Goal: Task Accomplishment & Management: Use online tool/utility

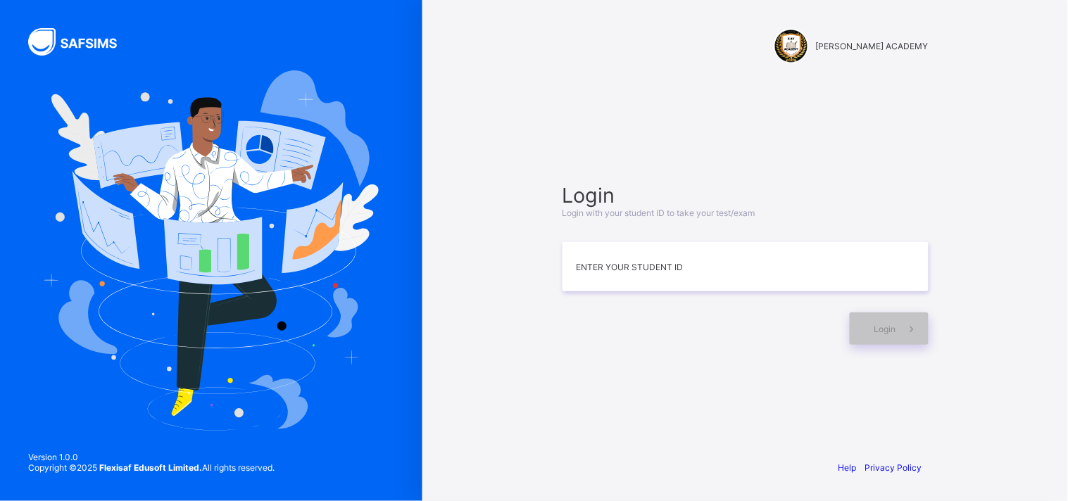
click at [279, 320] on img at bounding box center [211, 250] width 335 height 360
click at [628, 259] on input at bounding box center [745, 266] width 366 height 49
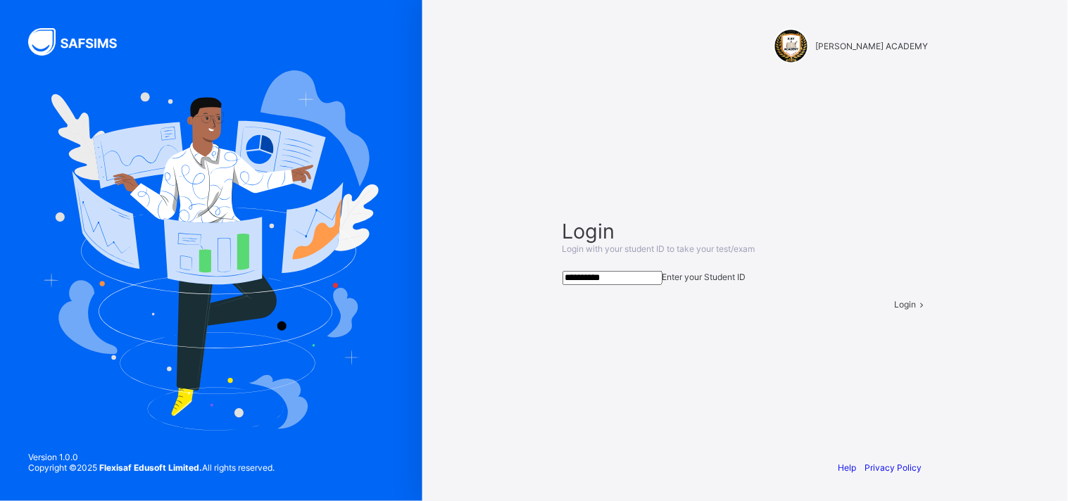
type input "**********"
click at [895, 310] on div "Login" at bounding box center [912, 304] width 34 height 11
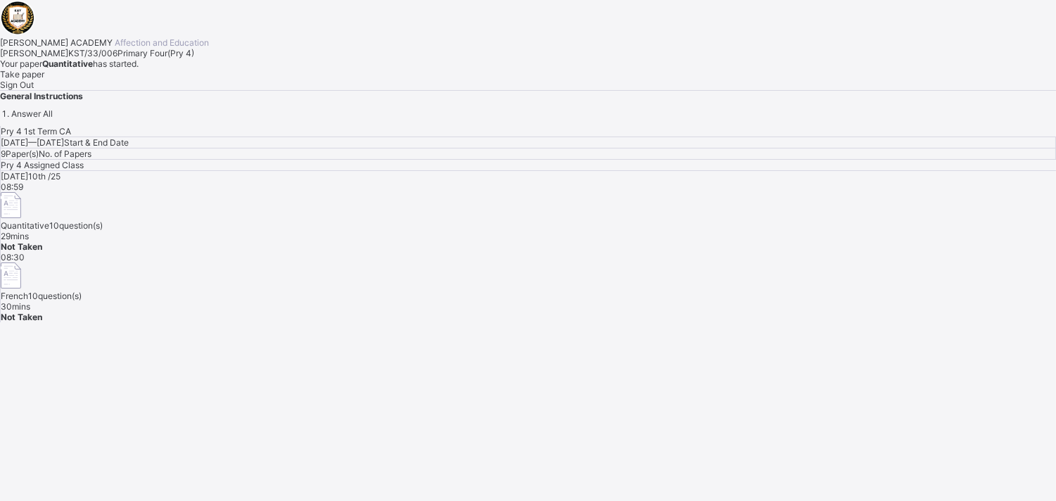
click at [44, 80] on span "Take paper" at bounding box center [22, 74] width 44 height 11
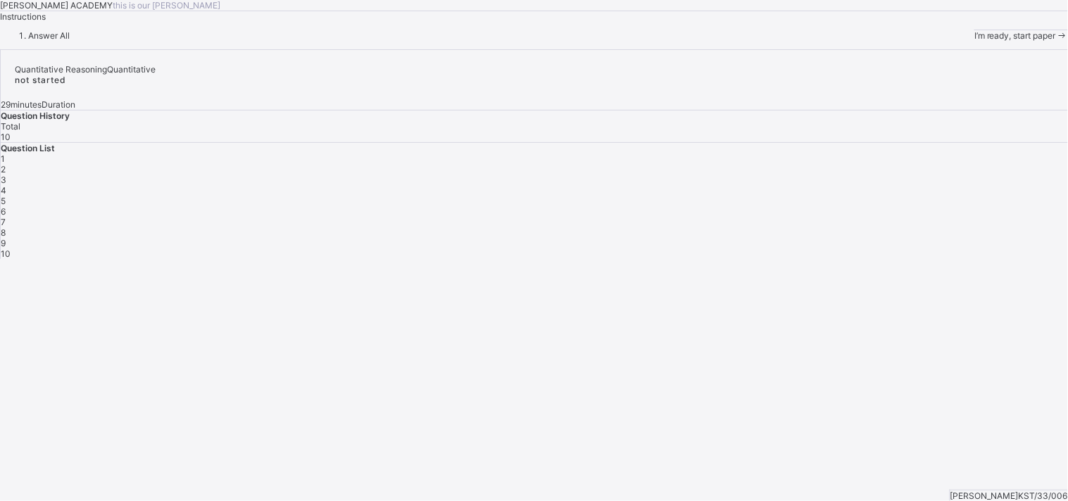
click at [974, 41] on div "I’m ready, start paper" at bounding box center [1021, 35] width 94 height 11
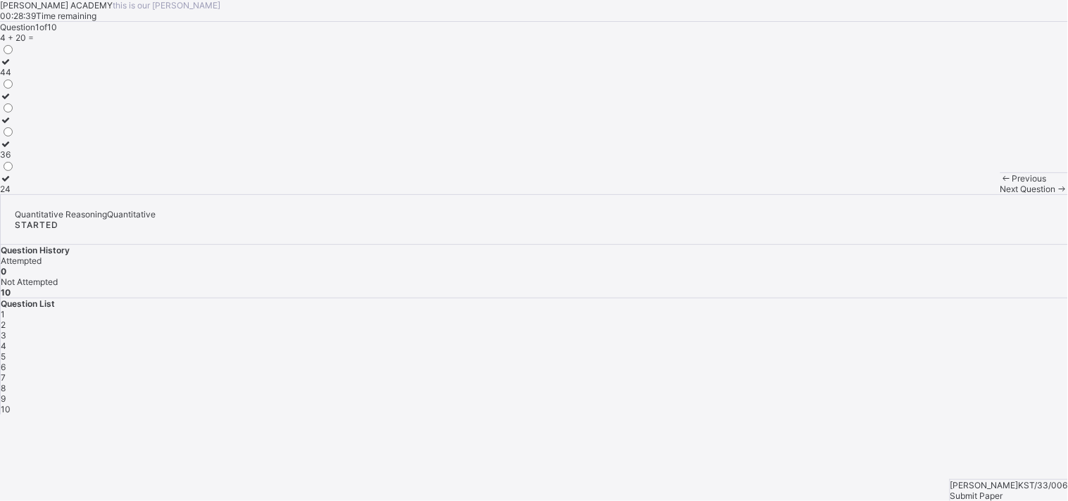
click at [15, 194] on label "24" at bounding box center [7, 183] width 15 height 21
click at [1000, 194] on div "Next Question" at bounding box center [1034, 189] width 68 height 11
click at [20, 170] on div "102" at bounding box center [10, 165] width 20 height 11
click at [1000, 194] on div "Next Question" at bounding box center [1034, 189] width 68 height 11
click at [15, 136] on div "50" at bounding box center [7, 130] width 15 height 11
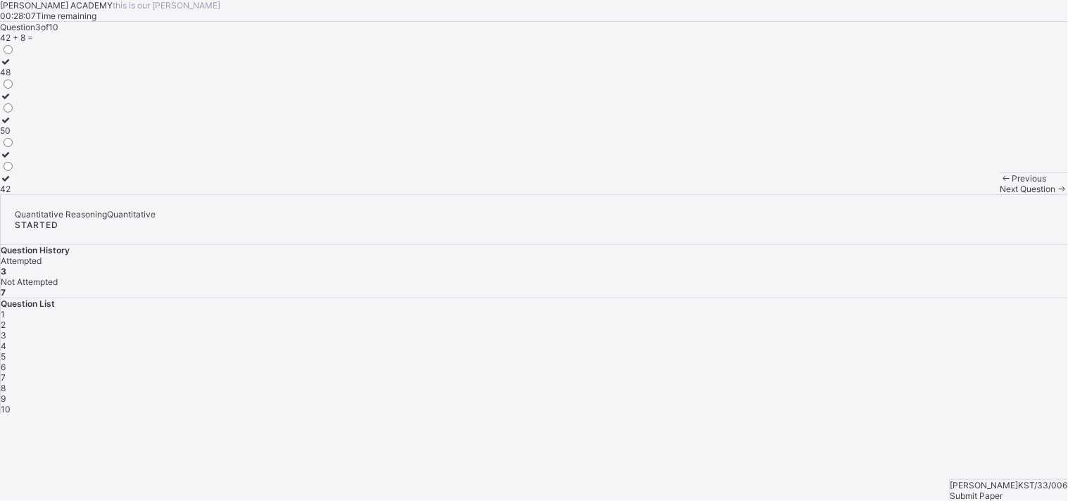
click at [1000, 194] on div "Next Question" at bounding box center [1034, 189] width 68 height 11
click at [15, 194] on div "52" at bounding box center [7, 189] width 15 height 11
click at [1000, 194] on div "Next Question" at bounding box center [1034, 189] width 68 height 11
click at [37, 77] on div "800, 900" at bounding box center [18, 72] width 37 height 11
click at [1000, 194] on div "Next Question" at bounding box center [1034, 189] width 68 height 11
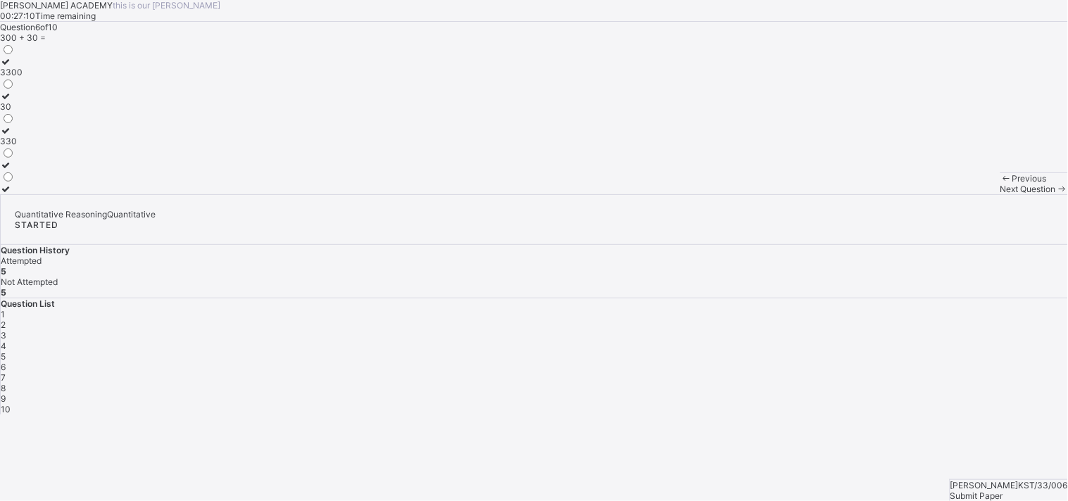
click at [23, 146] on div "330" at bounding box center [11, 141] width 23 height 11
click at [1000, 194] on span "Next Question" at bounding box center [1028, 189] width 56 height 11
click at [15, 194] on div "99" at bounding box center [7, 189] width 15 height 11
click at [1000, 194] on div "Next Question" at bounding box center [1034, 189] width 68 height 11
click at [15, 146] on div "51" at bounding box center [7, 141] width 15 height 11
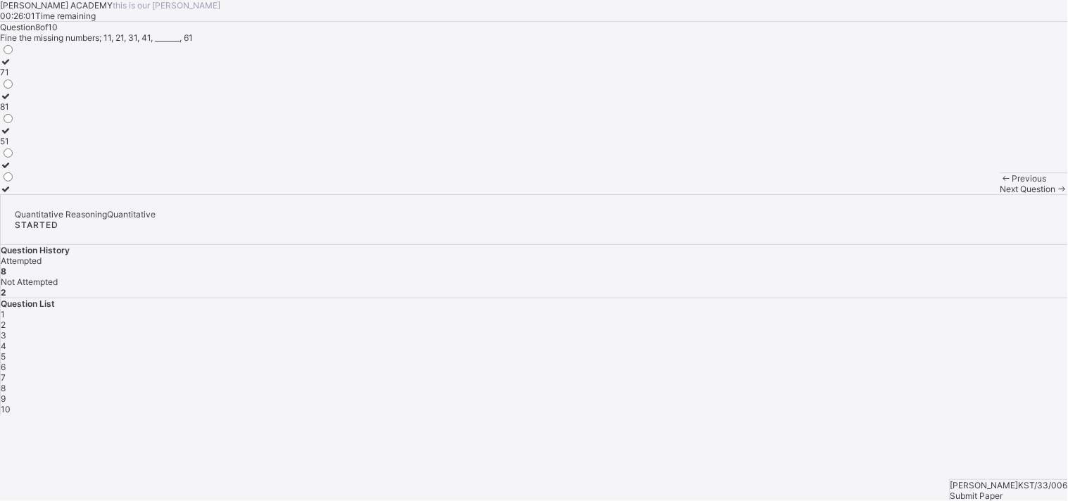
click at [1000, 194] on div "Next Question" at bounding box center [1034, 189] width 68 height 11
click at [15, 194] on div "70" at bounding box center [7, 189] width 15 height 11
click at [1000, 194] on div "Next Question" at bounding box center [1034, 189] width 68 height 11
click at [15, 77] on label "50" at bounding box center [7, 66] width 15 height 21
click at [1003, 491] on span "Submit Paper" at bounding box center [976, 496] width 53 height 11
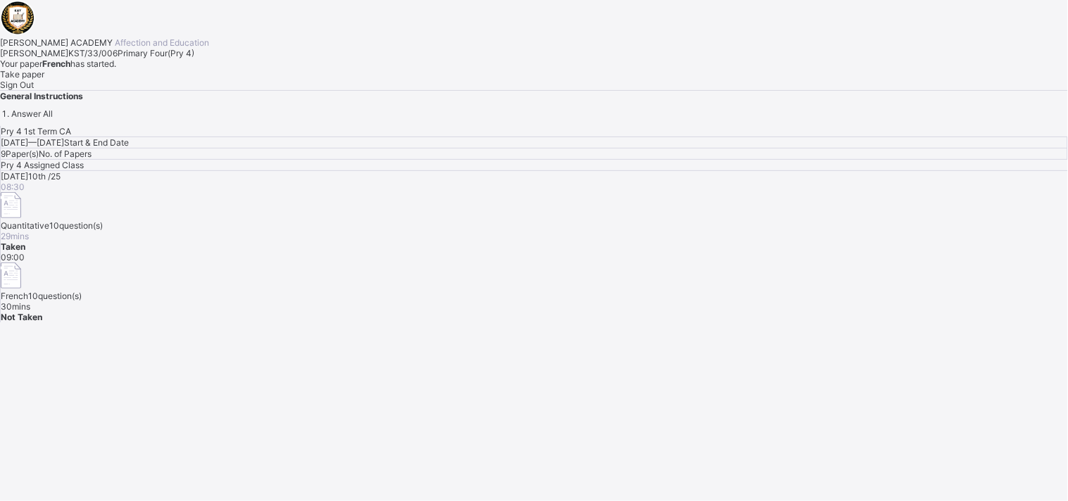
click at [149, 80] on div "Take paper" at bounding box center [534, 74] width 1068 height 11
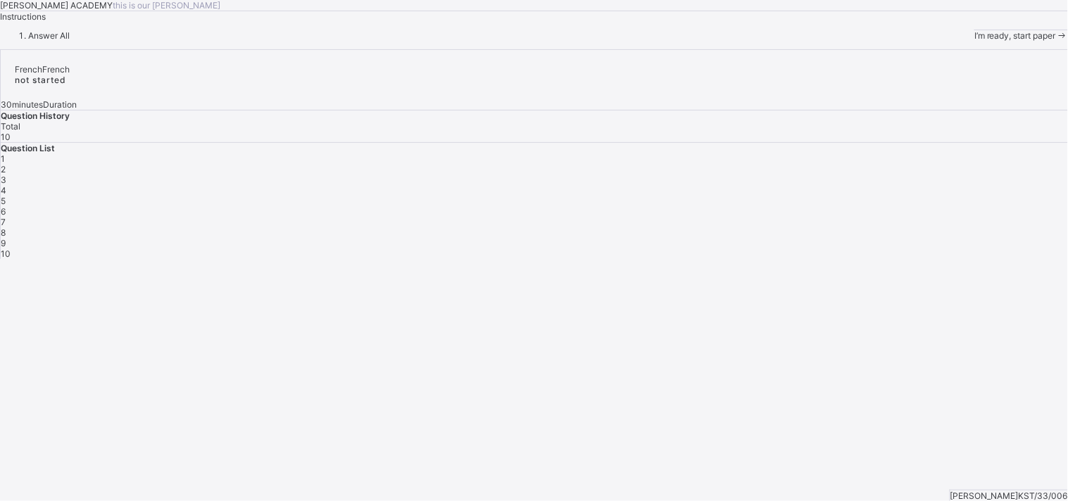
click at [974, 41] on div "I’m ready, start paper" at bounding box center [1021, 35] width 94 height 11
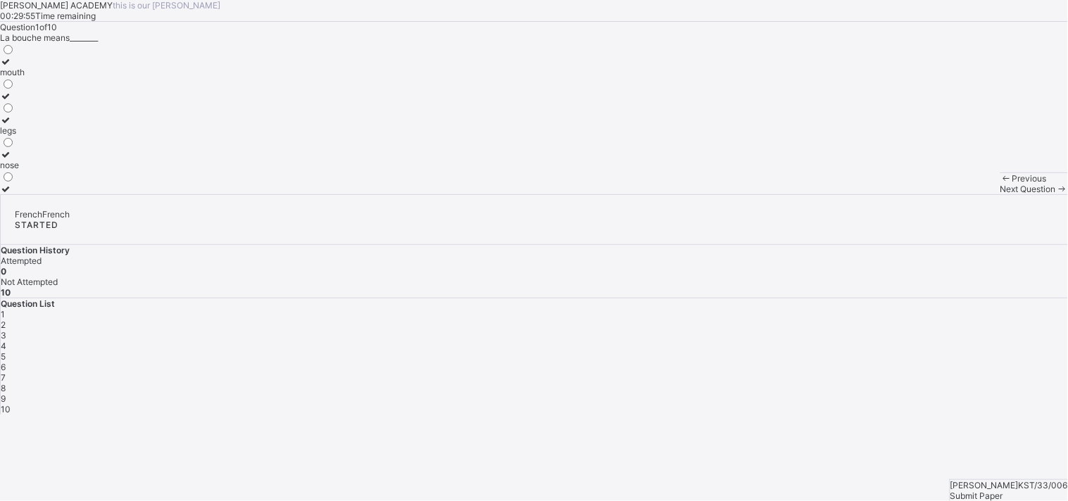
click at [25, 77] on label "mouth" at bounding box center [12, 66] width 25 height 21
click at [1000, 194] on div "Next Question" at bounding box center [1034, 189] width 68 height 11
click at [112, 170] on label "what is your name?" at bounding box center [56, 159] width 112 height 21
click at [1000, 194] on span "Next Question" at bounding box center [1028, 189] width 56 height 11
click at [69, 194] on div "see you next time" at bounding box center [34, 189] width 69 height 11
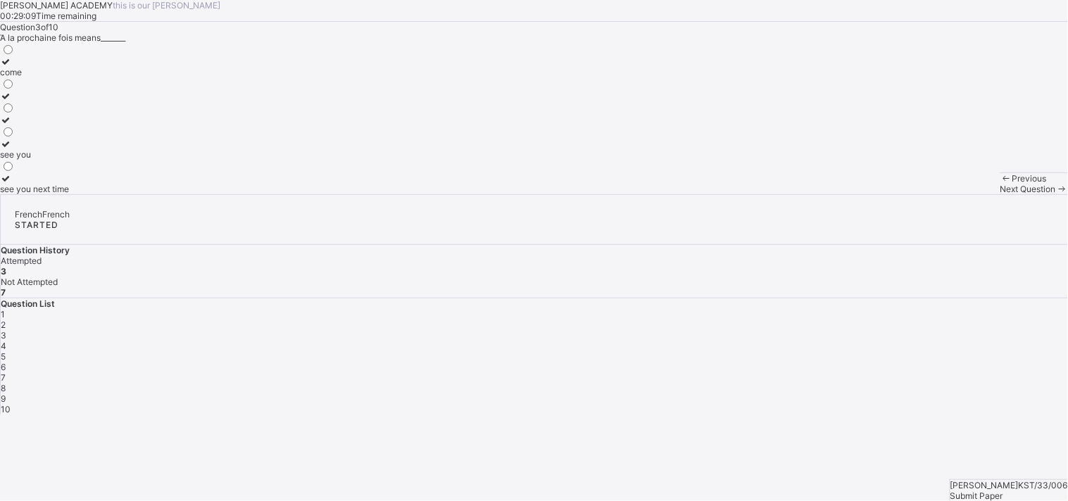
click at [1000, 194] on span "Next Question" at bounding box center [1028, 189] width 56 height 11
click at [37, 194] on div "customer" at bounding box center [18, 189] width 37 height 11
click at [1000, 194] on span "Next Question" at bounding box center [1028, 189] width 56 height 11
click at [46, 170] on div "sister" at bounding box center [23, 165] width 46 height 11
click at [1000, 194] on div "Next Question" at bounding box center [1034, 189] width 68 height 11
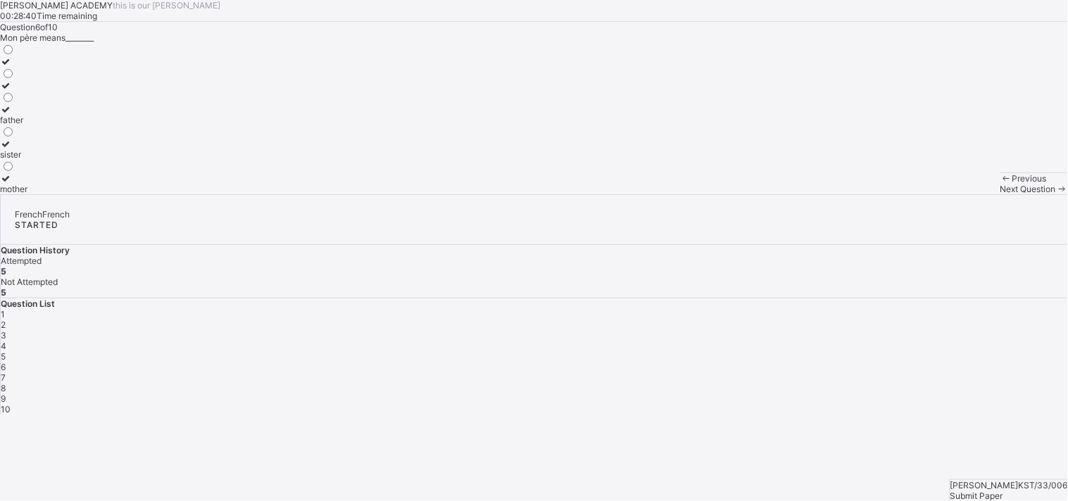
click at [27, 125] on label "father" at bounding box center [13, 114] width 27 height 21
click at [1000, 194] on div "Next Question" at bounding box center [1034, 189] width 68 height 11
click at [1030, 372] on div "7" at bounding box center [534, 377] width 1067 height 11
click at [27, 77] on div "mother" at bounding box center [13, 72] width 27 height 11
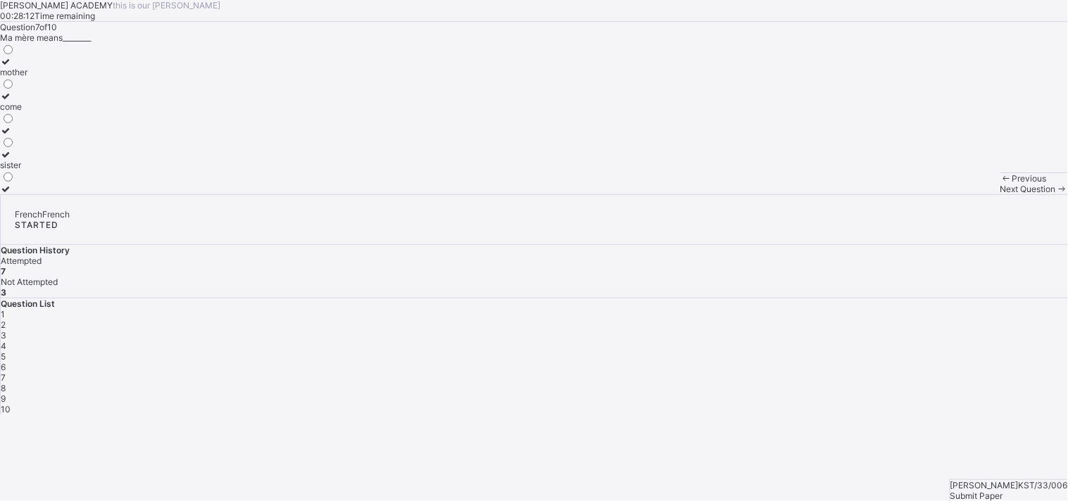
click at [1000, 194] on div "Next Question" at bounding box center [1034, 189] width 68 height 11
click at [61, 194] on div "see you soon" at bounding box center [30, 189] width 61 height 11
click at [1000, 194] on div "Next Question" at bounding box center [1034, 189] width 68 height 11
click at [61, 101] on div "sorry" at bounding box center [30, 96] width 61 height 11
click at [1000, 194] on div "Next Question" at bounding box center [1034, 189] width 68 height 11
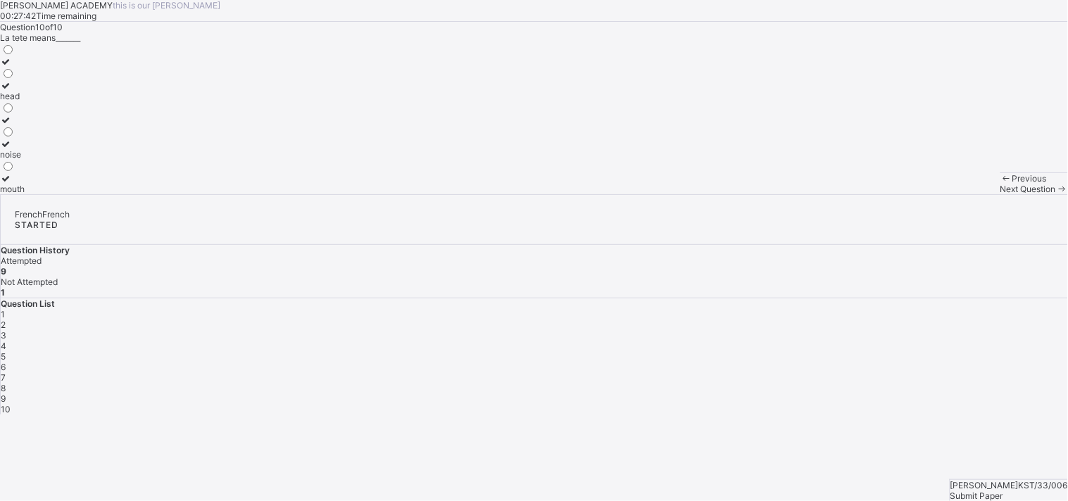
click at [25, 101] on label "head" at bounding box center [12, 90] width 25 height 21
click at [1003, 491] on span "Submit Paper" at bounding box center [976, 496] width 53 height 11
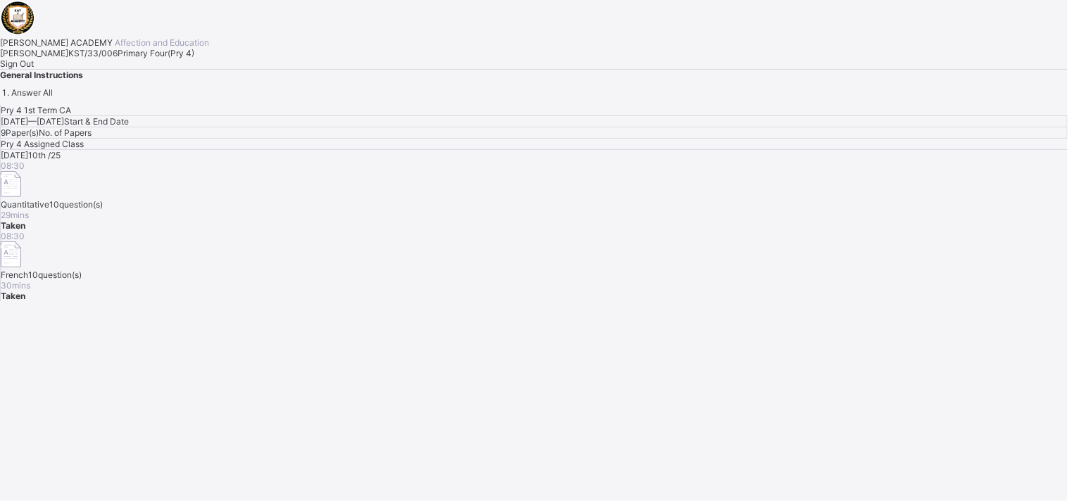
click at [34, 69] on span "Sign Out" at bounding box center [17, 63] width 34 height 11
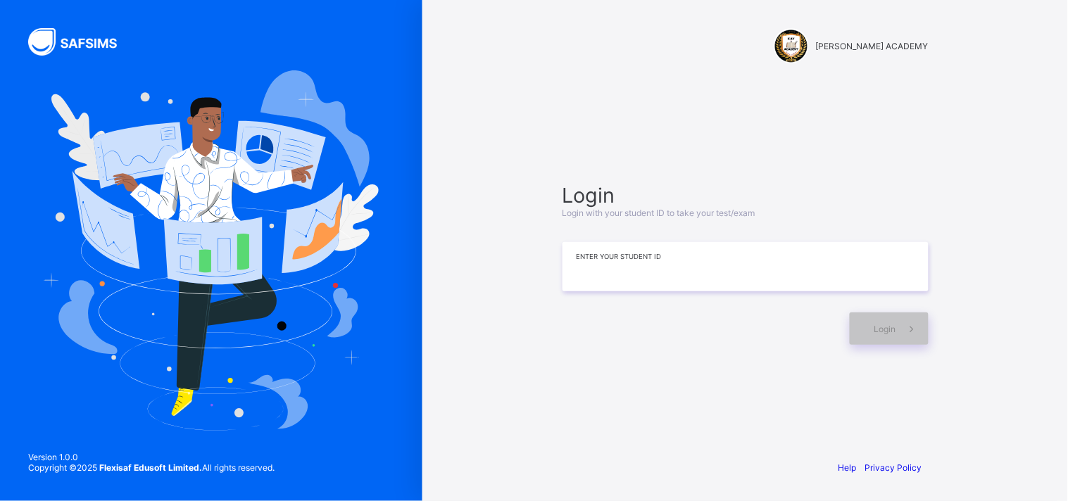
click at [720, 274] on input at bounding box center [745, 266] width 366 height 49
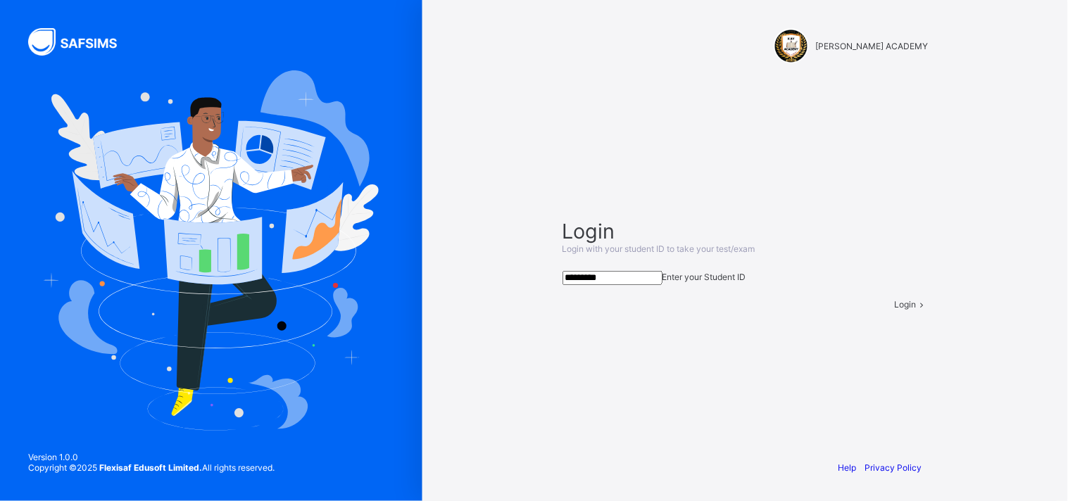
type input "*********"
click at [895, 310] on div "Login" at bounding box center [912, 304] width 34 height 11
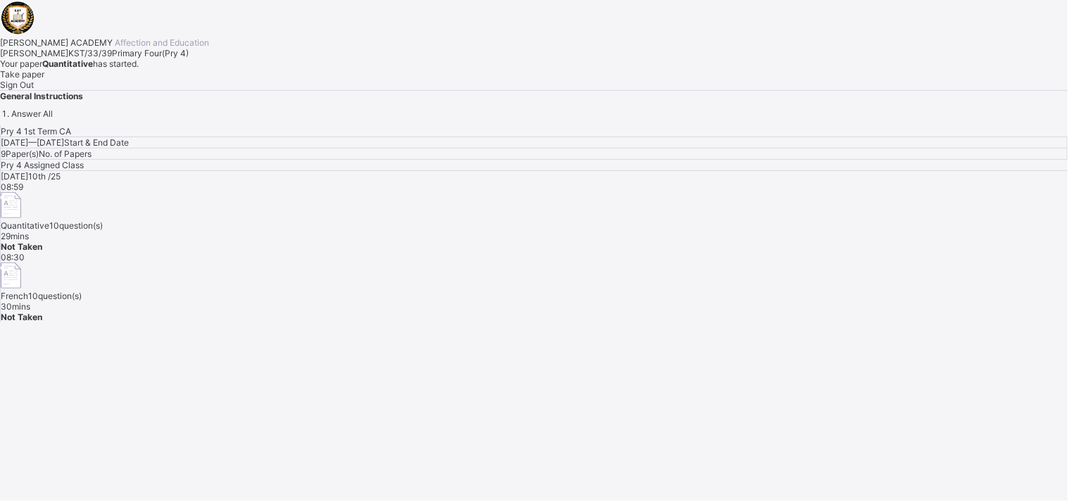
click at [177, 80] on div "Take paper" at bounding box center [534, 74] width 1068 height 11
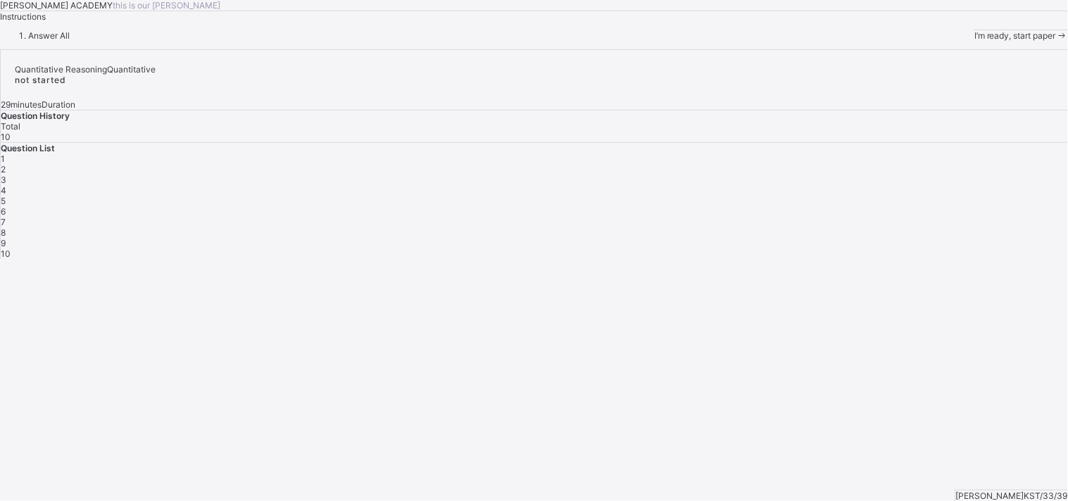
click at [974, 41] on div "I’m ready, start paper" at bounding box center [1021, 35] width 94 height 11
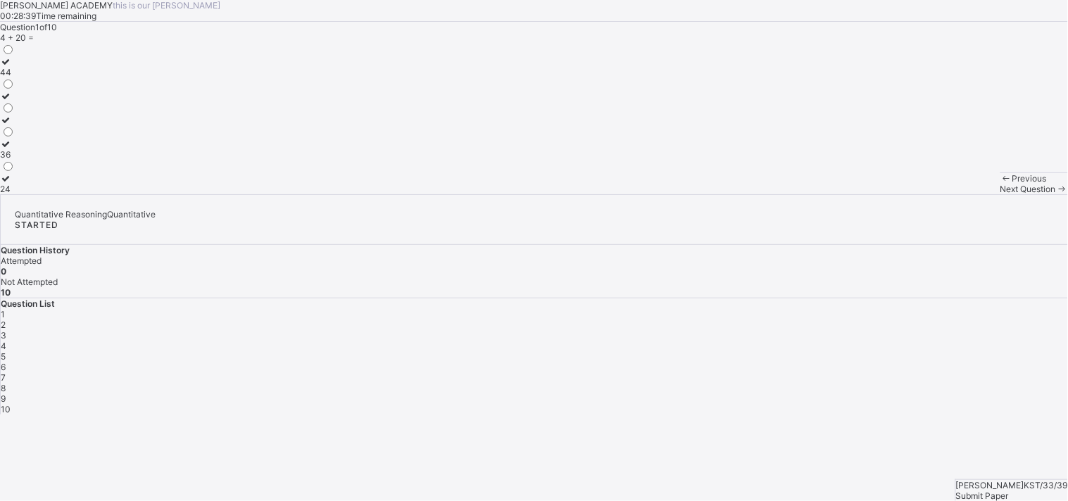
click at [15, 194] on label "24" at bounding box center [7, 183] width 15 height 21
click at [1000, 194] on span "Next Question" at bounding box center [1028, 189] width 56 height 11
drag, startPoint x: 151, startPoint y: 239, endPoint x: 146, endPoint y: 246, distance: 9.0
click at [20, 101] on div "120" at bounding box center [10, 96] width 20 height 11
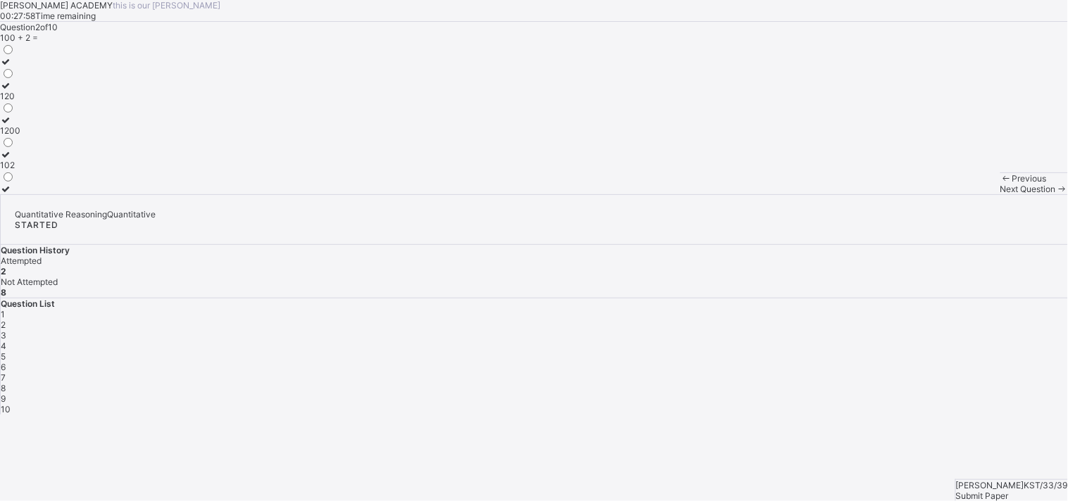
click at [20, 170] on div "102" at bounding box center [10, 165] width 20 height 11
click at [1000, 194] on div "Previous Next Question" at bounding box center [1034, 183] width 68 height 22
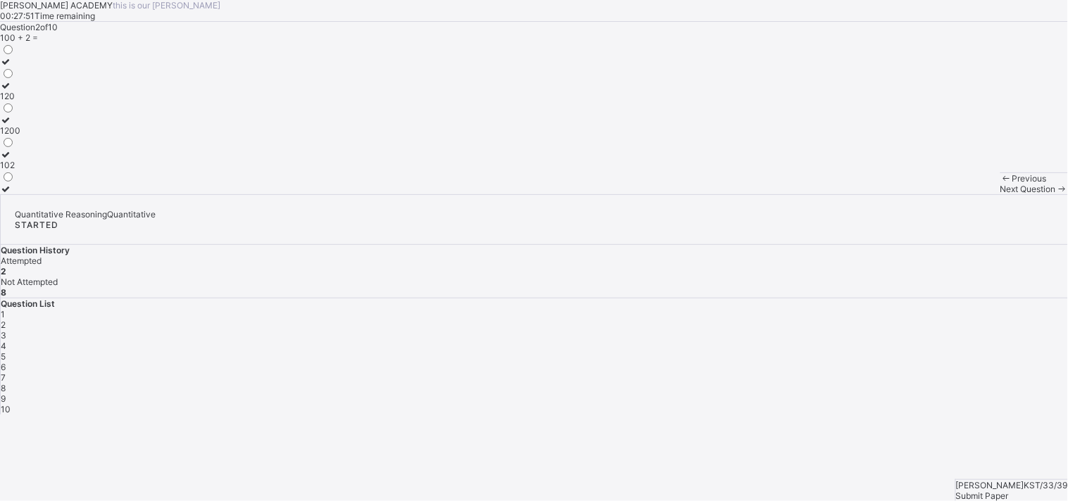
click at [1000, 194] on div "Next Question" at bounding box center [1034, 189] width 68 height 11
click at [880, 330] on div "3" at bounding box center [534, 335] width 1067 height 11
click at [15, 194] on label "42" at bounding box center [7, 183] width 15 height 21
click at [1000, 194] on div "Next Question" at bounding box center [1034, 189] width 68 height 11
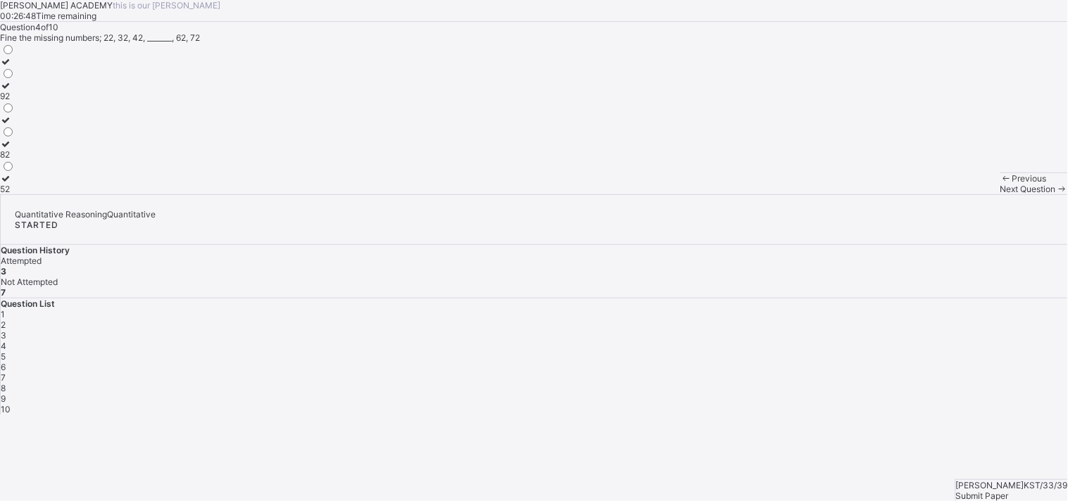
click at [15, 101] on div "92" at bounding box center [7, 96] width 15 height 11
click at [221, 43] on div "Fine the missing numbers; 22, 32, 42, _______, 62, 72" at bounding box center [534, 37] width 1068 height 11
click at [1000, 194] on span "Next Question" at bounding box center [1028, 189] width 56 height 11
click at [1000, 194] on div "Next Question" at bounding box center [1034, 189] width 68 height 11
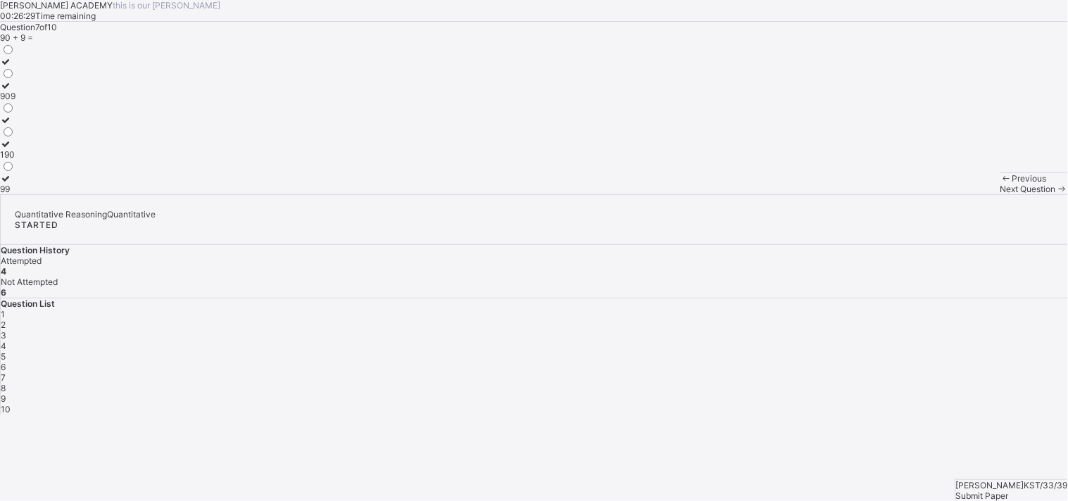
click at [1000, 194] on div "Next Question" at bounding box center [1034, 189] width 68 height 11
drag, startPoint x: 850, startPoint y: 404, endPoint x: 953, endPoint y: 287, distance: 155.6
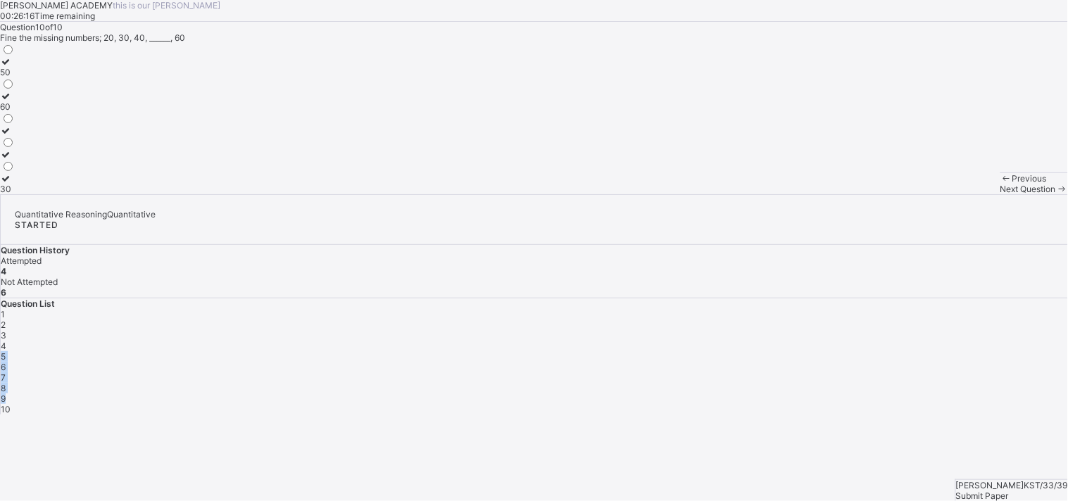
click at [953, 287] on div "Quantitative Reasoning Quantitative STARTED Question History Attempted 4 Not At…" at bounding box center [534, 304] width 1068 height 220
click at [953, 298] on div "Question List 1 2 3 4 5 6 7 8 9 10" at bounding box center [534, 356] width 1067 height 116
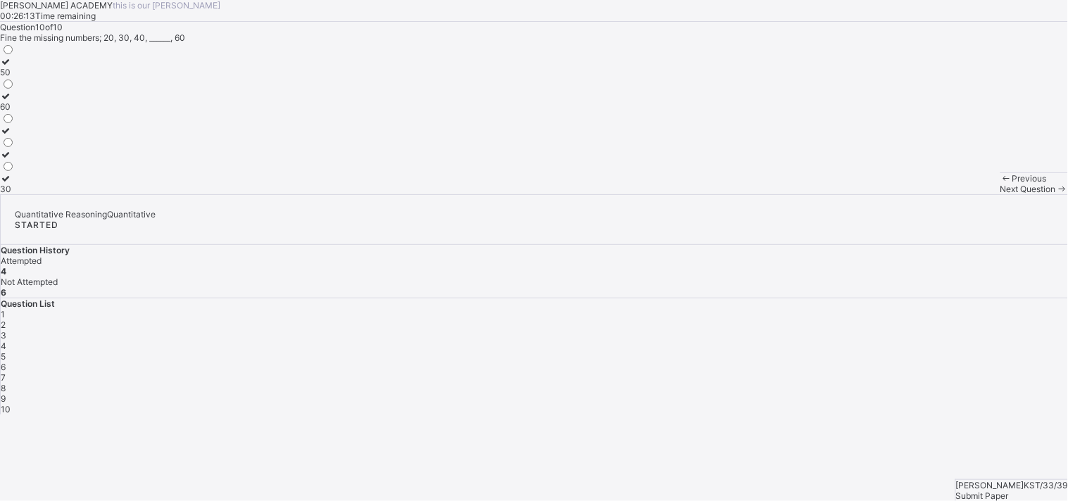
click at [953, 298] on div "Question List 1 2 3 4 5 6 7 8 9 10" at bounding box center [534, 356] width 1067 height 116
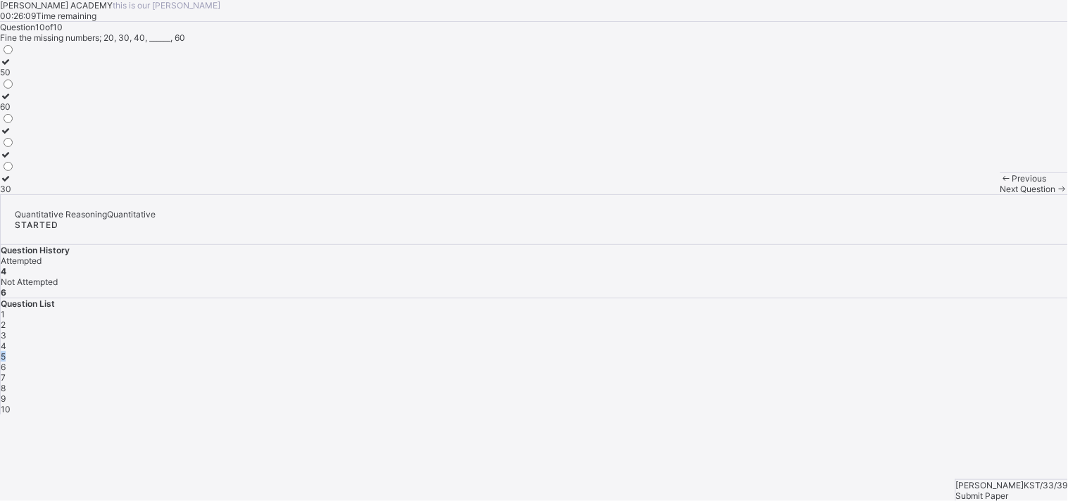
click at [953, 298] on div "Question List 1 2 3 4 5 6 7 8 9 10" at bounding box center [534, 356] width 1067 height 116
click at [956, 351] on div "5" at bounding box center [534, 356] width 1067 height 11
click at [0, 22] on span at bounding box center [0, 22] width 0 height 0
click at [37, 77] on div "800, 900" at bounding box center [18, 72] width 37 height 11
click at [1000, 194] on div "Previous Next Question" at bounding box center [1034, 183] width 68 height 22
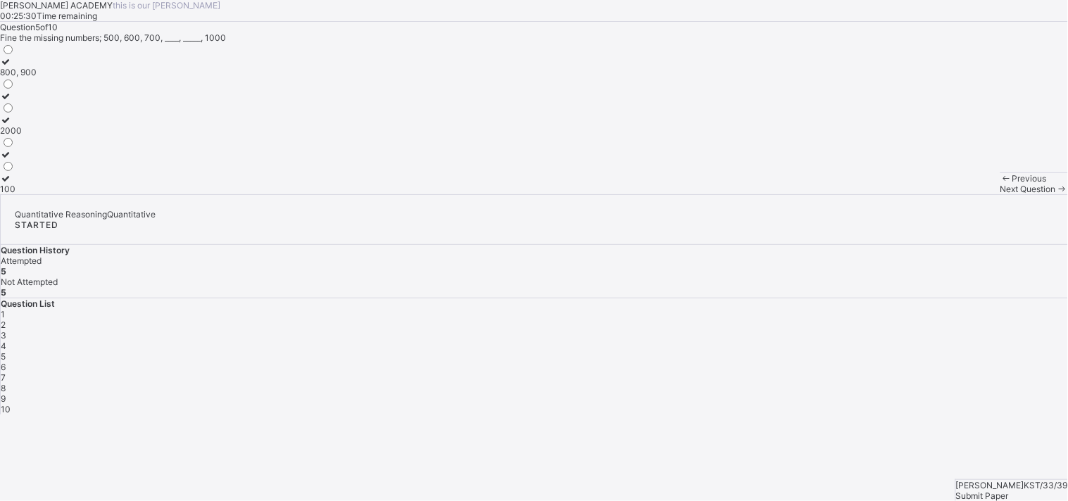
click at [1000, 194] on div "Previous Next Question" at bounding box center [1034, 183] width 68 height 22
click at [1000, 194] on span "Next Question" at bounding box center [1028, 189] width 56 height 11
click at [23, 146] on div "330" at bounding box center [11, 141] width 23 height 11
click at [1056, 194] on span at bounding box center [1062, 189] width 12 height 11
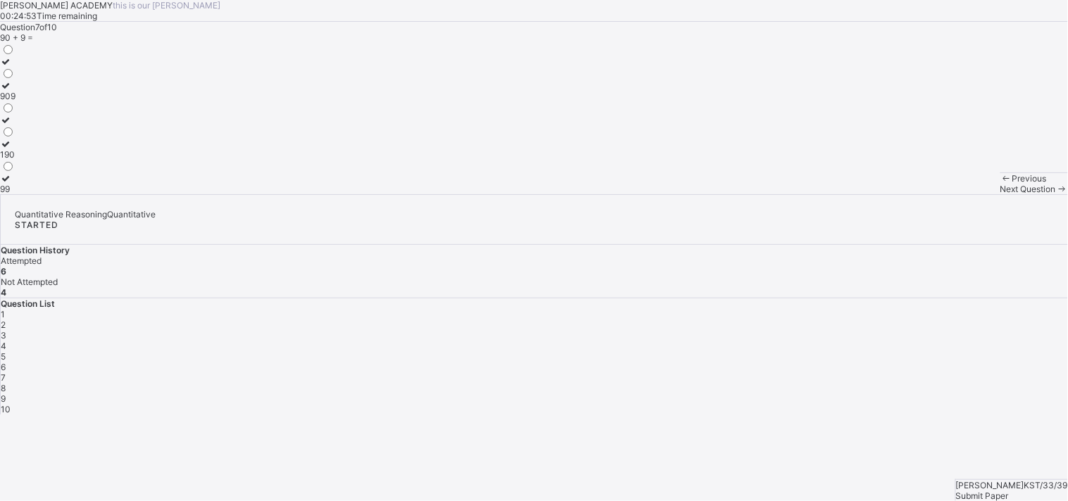
click at [1056, 194] on span at bounding box center [1062, 189] width 12 height 11
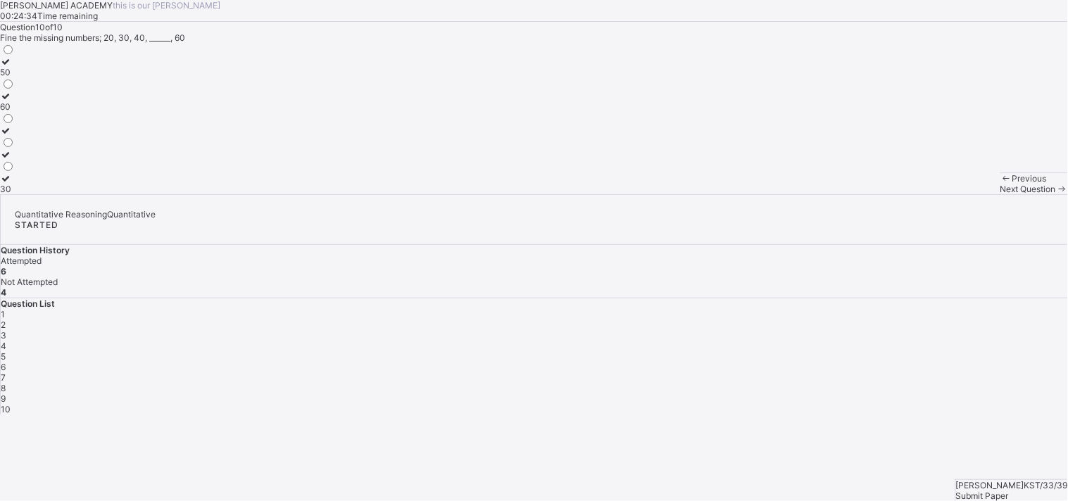
click at [1035, 372] on div "7" at bounding box center [534, 377] width 1067 height 11
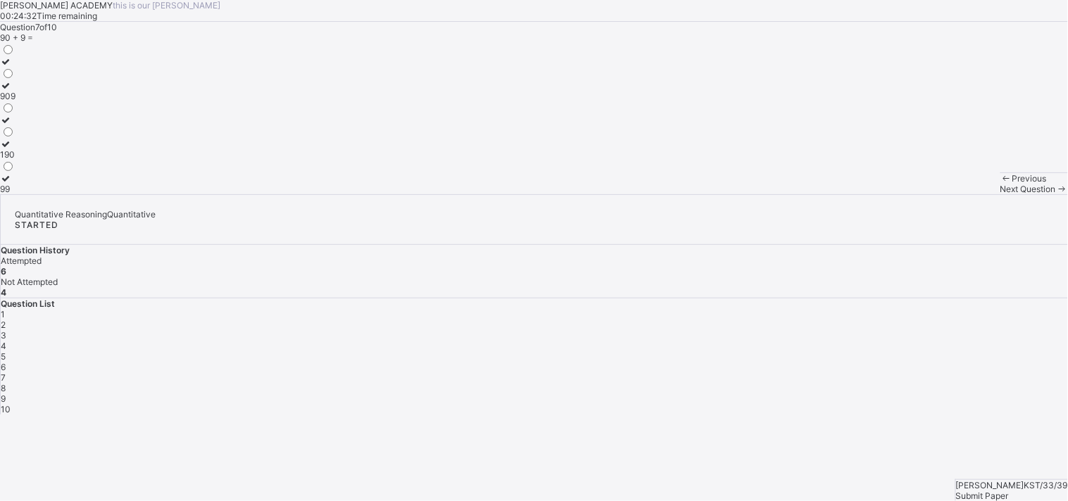
click at [1035, 372] on div "7" at bounding box center [534, 377] width 1067 height 11
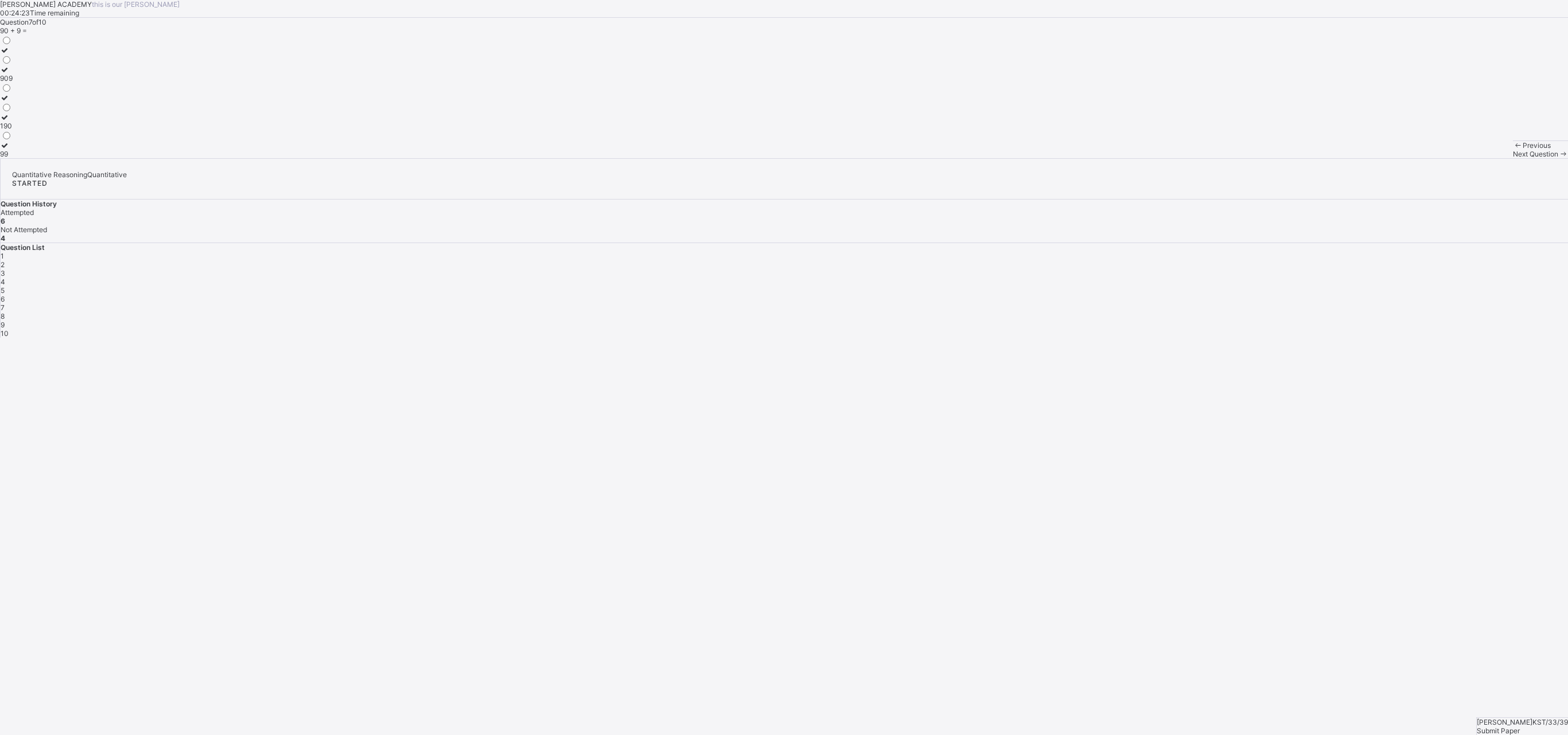
click at [870, 338] on div "Quantitative Reasoning Quantitative STARTED Question History Attempted 6 Not At…" at bounding box center [784, 248] width 1568 height 179
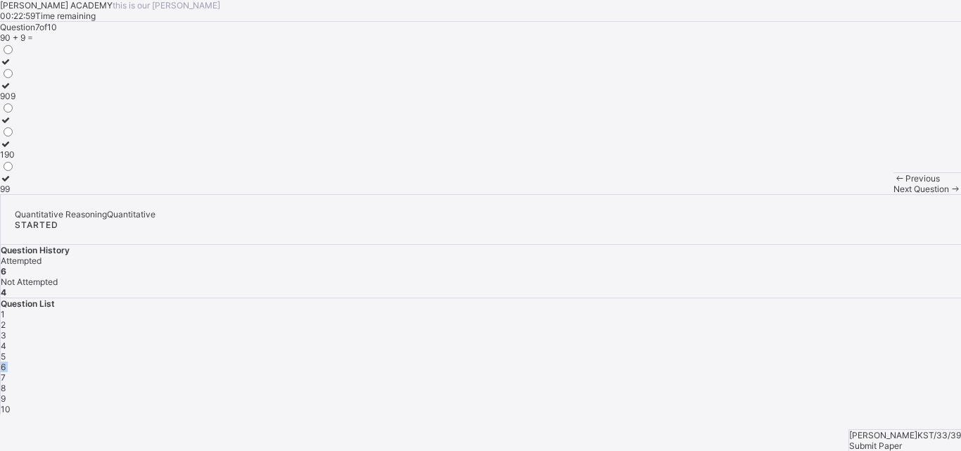
click at [12, 184] on icon at bounding box center [6, 178] width 12 height 11
click at [894, 194] on div "Next Question" at bounding box center [928, 189] width 68 height 11
click at [15, 146] on div "51" at bounding box center [7, 141] width 15 height 11
click at [894, 194] on div "Next Question" at bounding box center [928, 189] width 68 height 11
click at [15, 194] on label "70" at bounding box center [7, 183] width 15 height 21
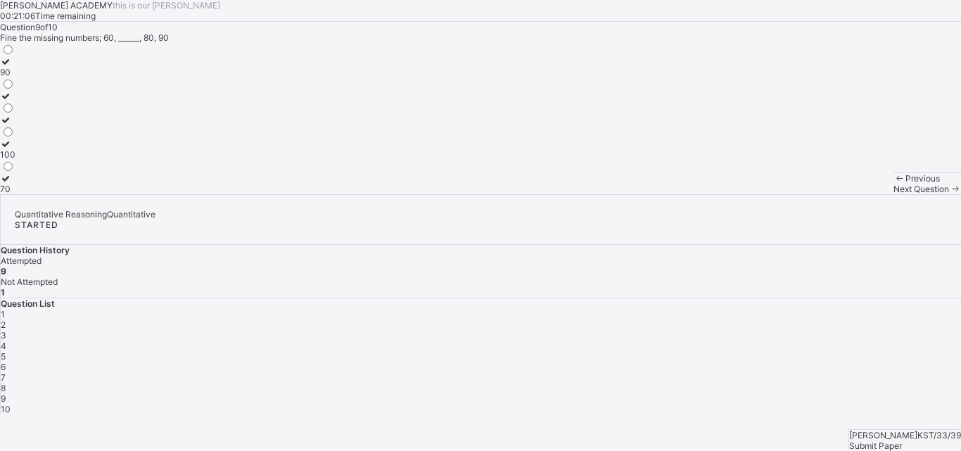
click at [894, 194] on div "Next Question" at bounding box center [928, 189] width 68 height 11
click at [15, 77] on div "50" at bounding box center [7, 72] width 15 height 11
click at [902, 441] on span "Submit Paper" at bounding box center [875, 446] width 53 height 11
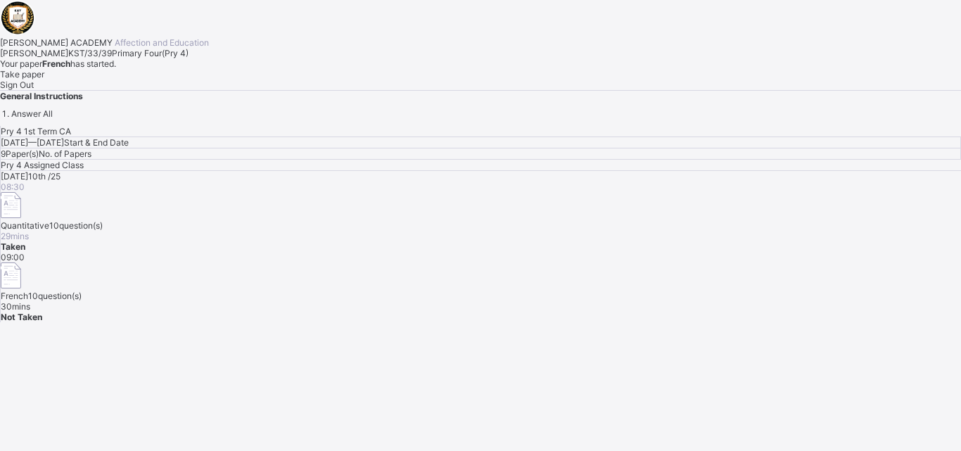
click at [44, 80] on span "Take paper" at bounding box center [22, 74] width 44 height 11
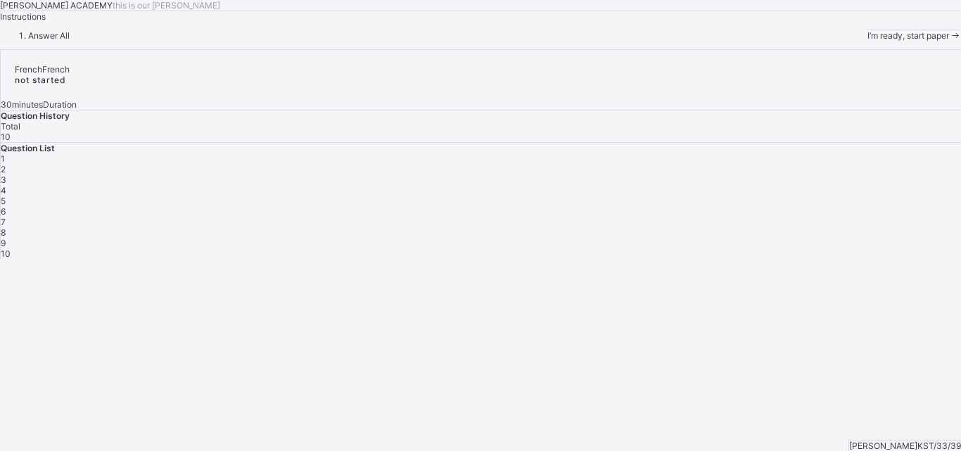
click at [163, 41] on div "[PERSON_NAME] ACADEMY this is our [PERSON_NAME] Instructions Answer All I’m rea…" at bounding box center [480, 20] width 961 height 41
click at [868, 41] on span "I’m ready, start paper" at bounding box center [909, 35] width 82 height 11
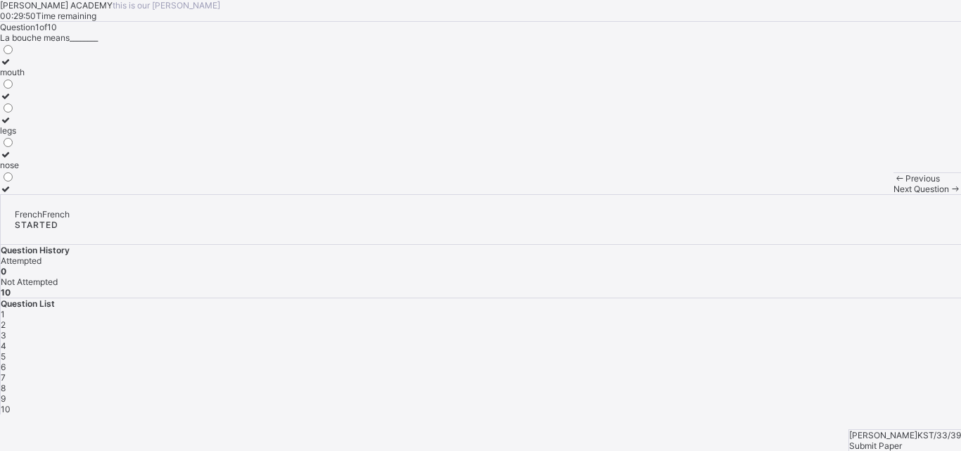
click at [25, 67] on div at bounding box center [12, 61] width 25 height 11
click at [25, 170] on div "nose" at bounding box center [12, 165] width 25 height 11
click at [25, 77] on div "mouth" at bounding box center [12, 72] width 25 height 11
click at [894, 194] on div "Next Question" at bounding box center [928, 189] width 68 height 11
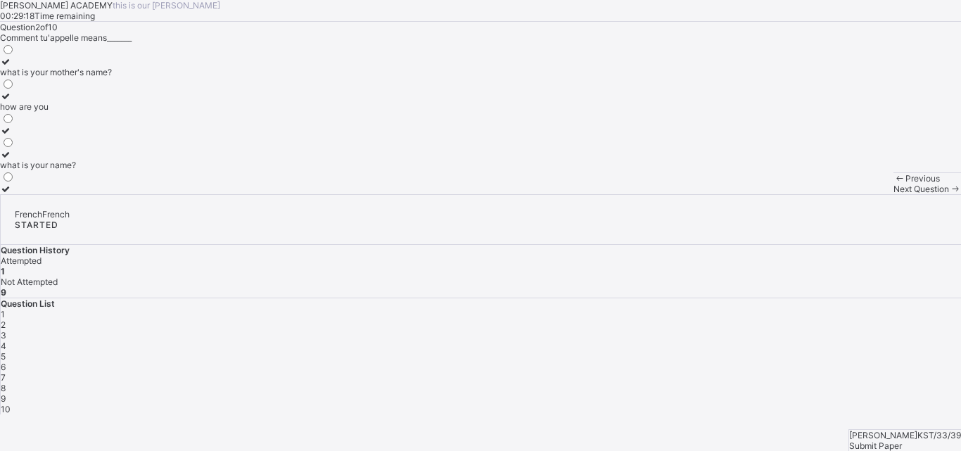
click at [112, 170] on div "what is your name?" at bounding box center [56, 165] width 112 height 11
click at [894, 194] on div "Next Question" at bounding box center [928, 189] width 68 height 11
click at [69, 77] on label "come" at bounding box center [34, 66] width 69 height 21
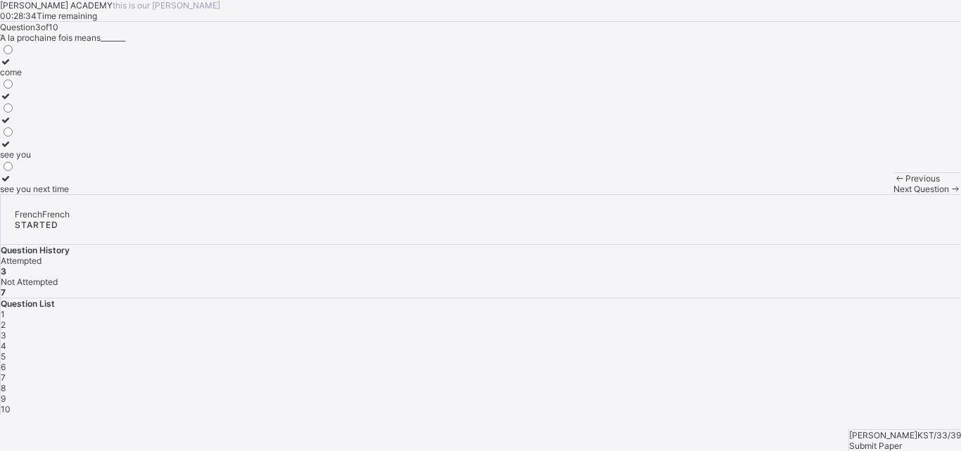
click at [69, 77] on label "come" at bounding box center [34, 66] width 69 height 21
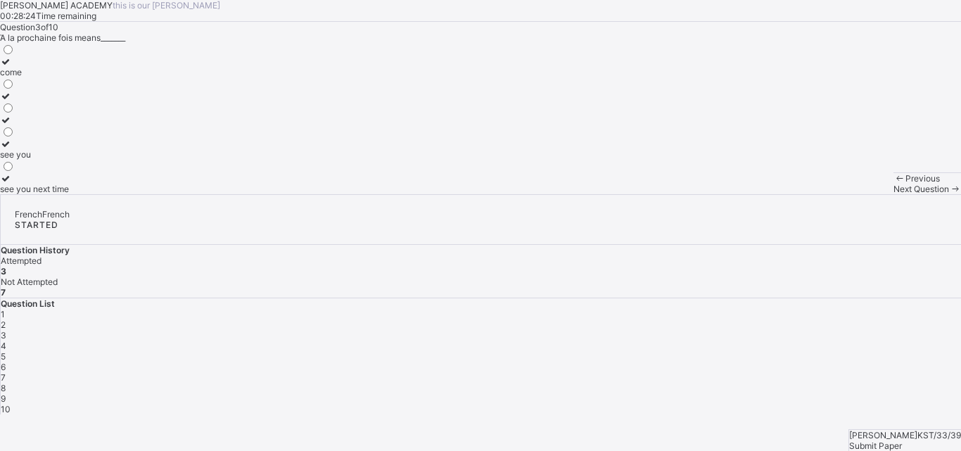
click at [69, 194] on div "see you next time" at bounding box center [34, 189] width 69 height 11
click at [894, 194] on div "Next Question" at bounding box center [928, 189] width 68 height 11
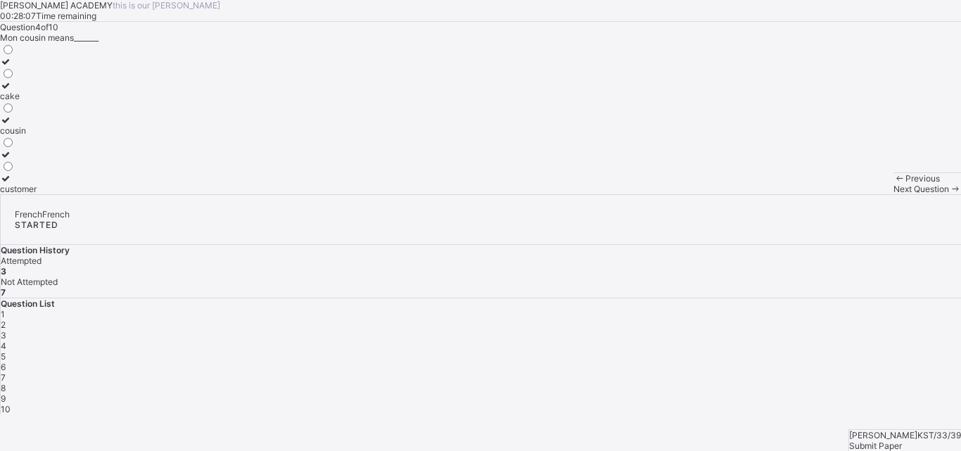
click at [894, 194] on div "Next Question" at bounding box center [928, 189] width 68 height 11
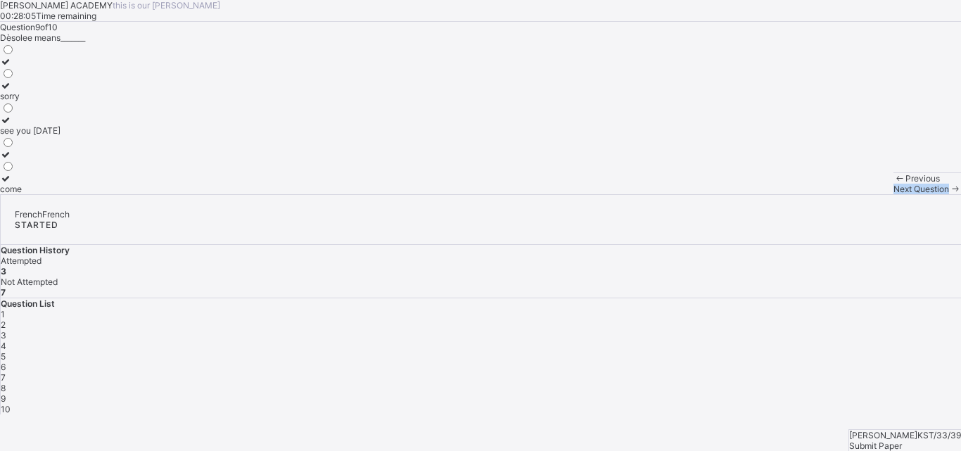
click at [894, 194] on div "Next Question" at bounding box center [928, 189] width 68 height 11
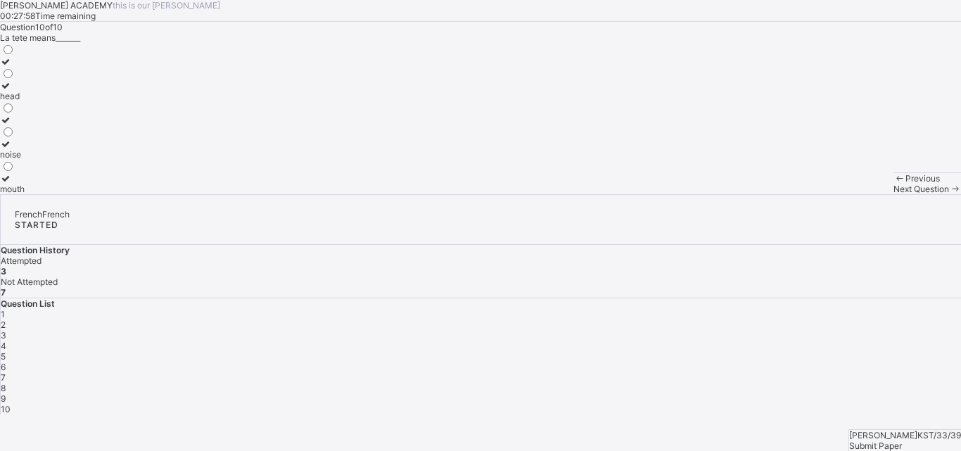
click at [25, 160] on label "noise" at bounding box center [12, 149] width 25 height 21
click at [25, 101] on div "head" at bounding box center [12, 96] width 25 height 11
click at [815, 341] on div "4" at bounding box center [481, 346] width 961 height 11
click at [418, 194] on div "Question 4 of 10 Mon cousin means_______ cake cousin customer" at bounding box center [480, 108] width 961 height 172
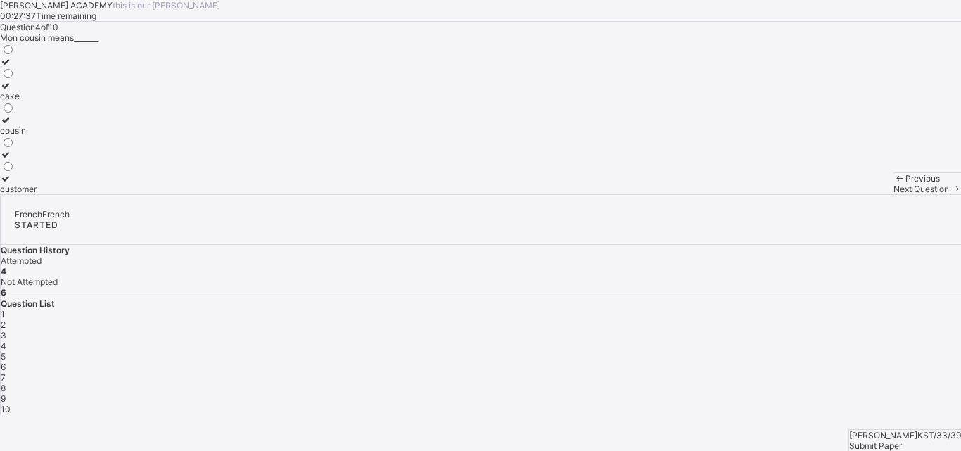
click at [418, 194] on div "Question 4 of 10 Mon cousin means_______ cake cousin customer" at bounding box center [480, 108] width 961 height 172
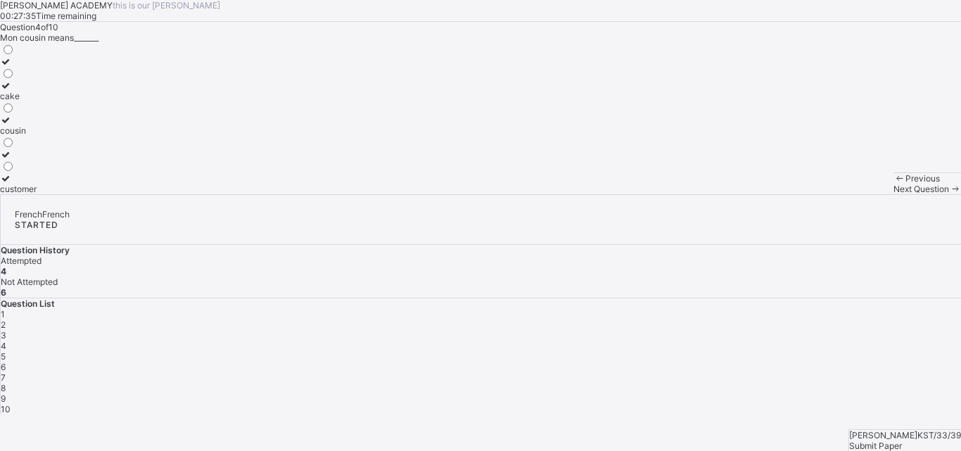
click at [418, 194] on div "Question 4 of 10 Mon cousin means_______ cake cousin customer" at bounding box center [480, 108] width 961 height 172
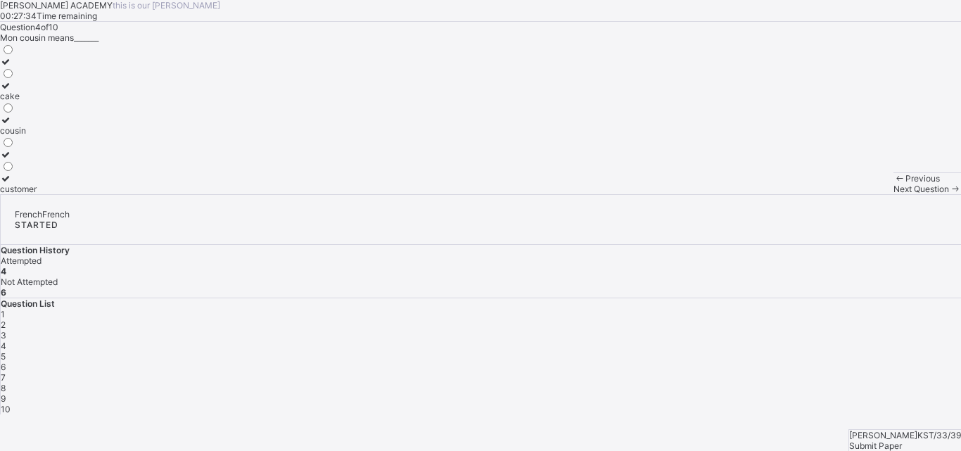
click at [418, 194] on div "Question 4 of 10 Mon cousin means_______ cake cousin customer" at bounding box center [480, 108] width 961 height 172
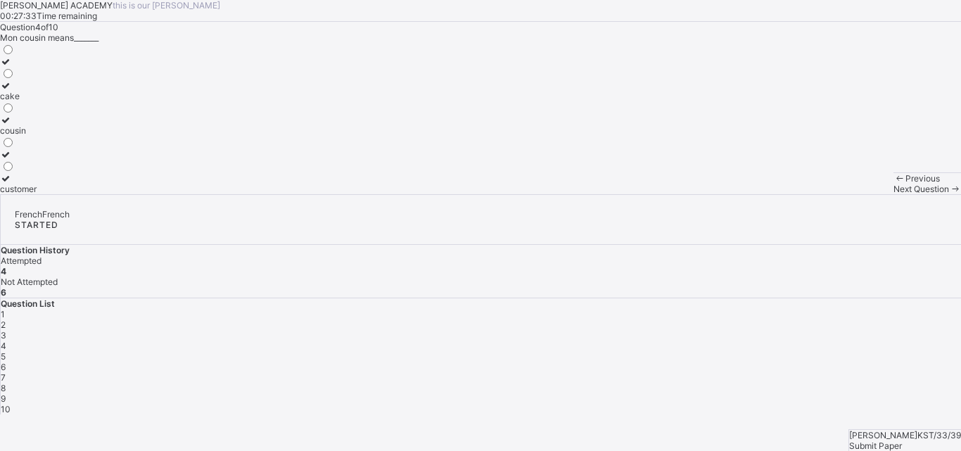
click at [418, 194] on div "Question 4 of 10 Mon cousin means_______ cake cousin customer" at bounding box center [480, 108] width 961 height 172
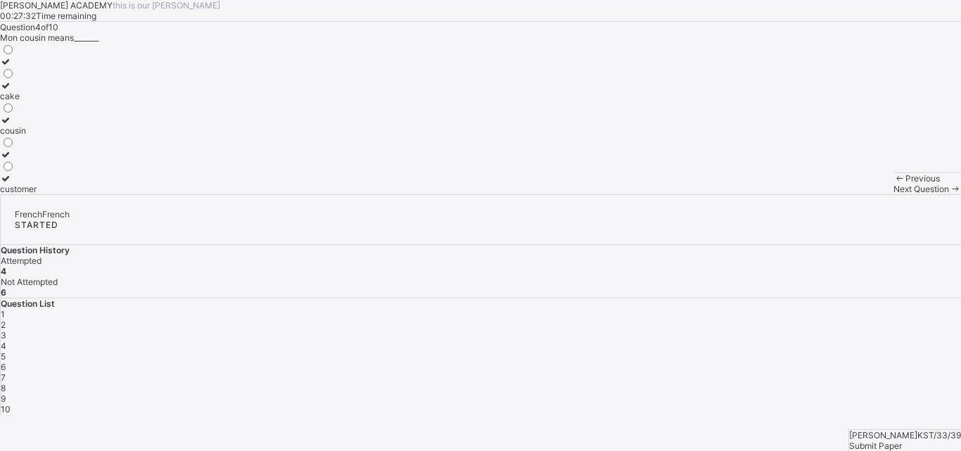
click at [418, 194] on div "Question 4 of 10 Mon cousin means_______ cake cousin customer" at bounding box center [480, 108] width 961 height 172
drag, startPoint x: 418, startPoint y: 312, endPoint x: 271, endPoint y: 304, distance: 147.3
click at [271, 194] on div "Question 4 of 10 Mon cousin means_______ cake cousin customer" at bounding box center [480, 108] width 961 height 172
click at [238, 194] on div "cake cousin customer" at bounding box center [480, 118] width 961 height 151
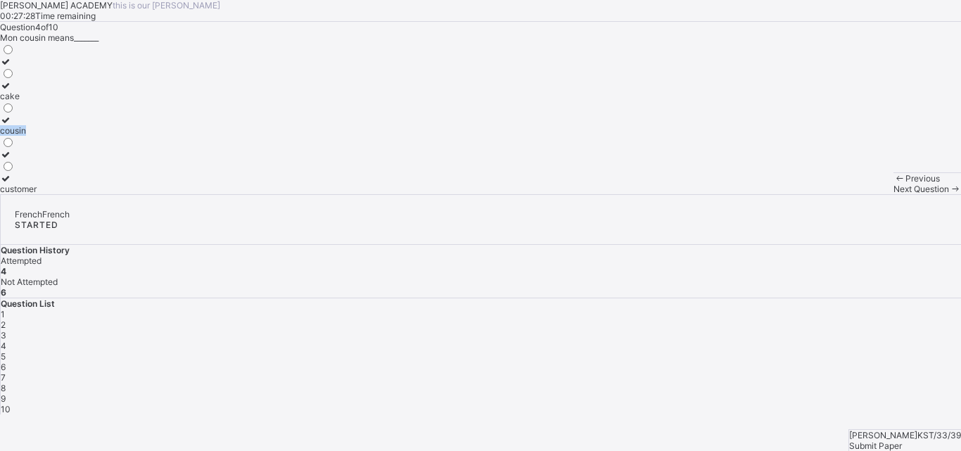
click at [238, 194] on div "cake cousin customer" at bounding box center [480, 118] width 961 height 151
click at [37, 136] on div "cousin" at bounding box center [18, 130] width 37 height 11
click at [894, 194] on span "Next Question" at bounding box center [922, 189] width 56 height 11
click at [196, 194] on div "brother grandfather sister" at bounding box center [480, 118] width 961 height 151
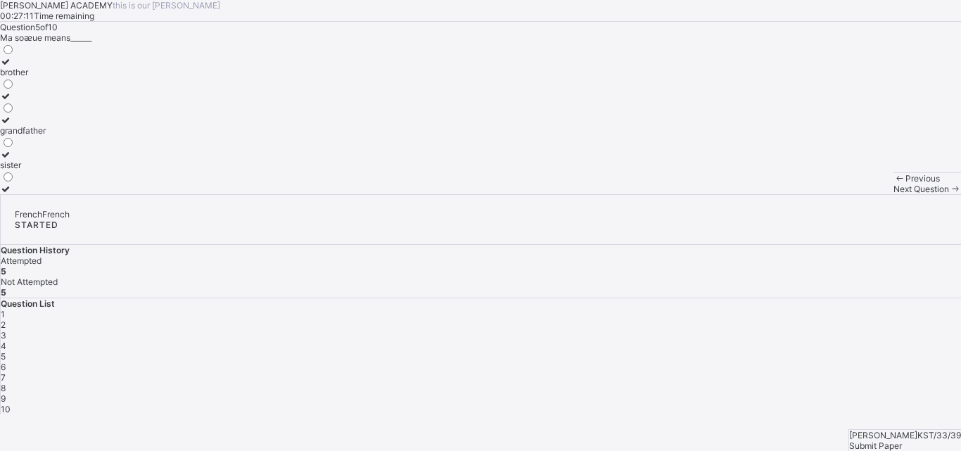
click at [196, 194] on div "brother grandfather sister" at bounding box center [480, 118] width 961 height 151
click at [198, 194] on div "brother grandfather sister" at bounding box center [480, 118] width 961 height 151
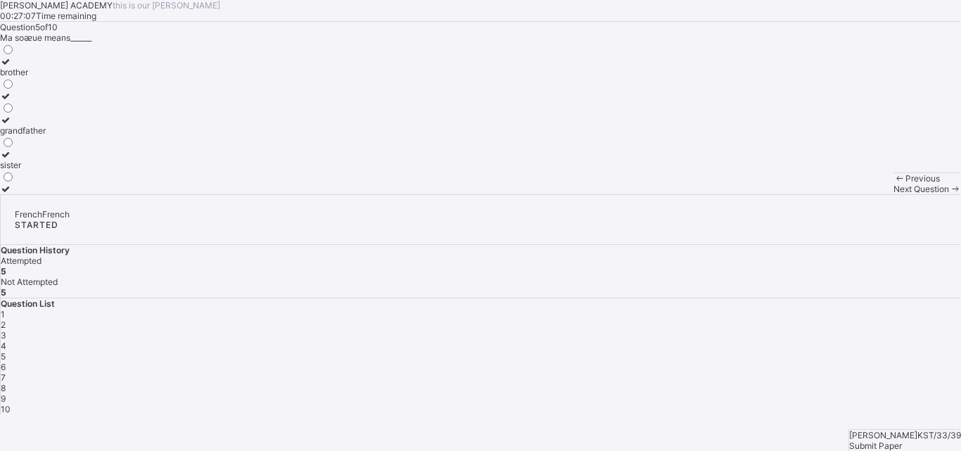
click at [198, 194] on div "brother grandfather sister" at bounding box center [480, 118] width 961 height 151
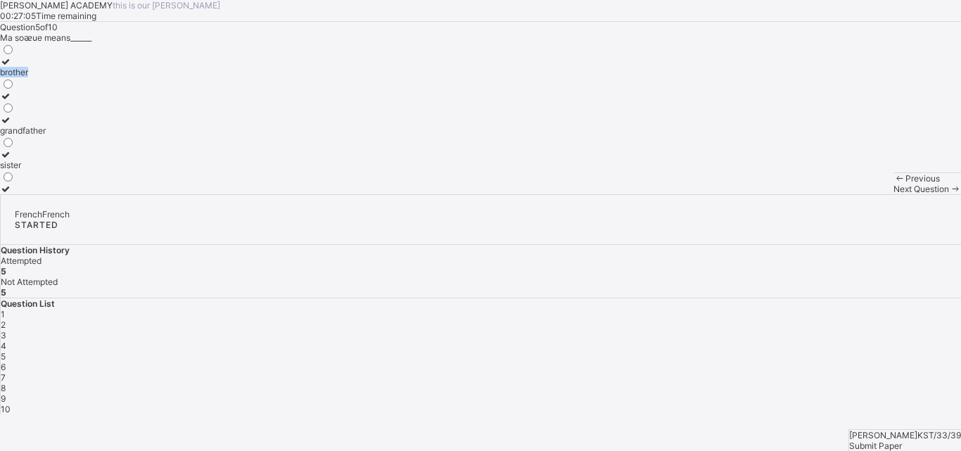
click at [198, 194] on div "brother grandfather sister" at bounding box center [480, 118] width 961 height 151
click at [208, 194] on div "brother grandfather sister" at bounding box center [480, 118] width 961 height 151
click at [209, 194] on div "brother grandfather sister" at bounding box center [480, 118] width 961 height 151
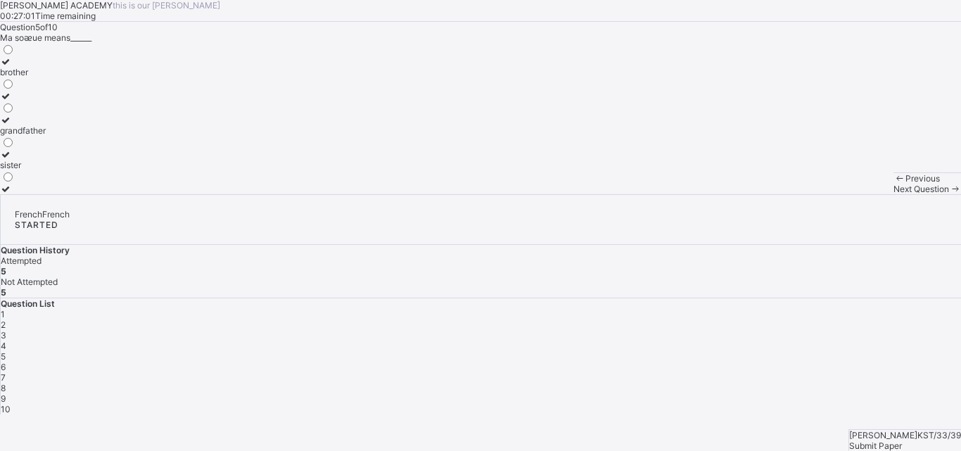
click at [209, 194] on div "brother grandfather sister" at bounding box center [480, 118] width 961 height 151
click at [46, 136] on div "grandfather" at bounding box center [23, 130] width 46 height 11
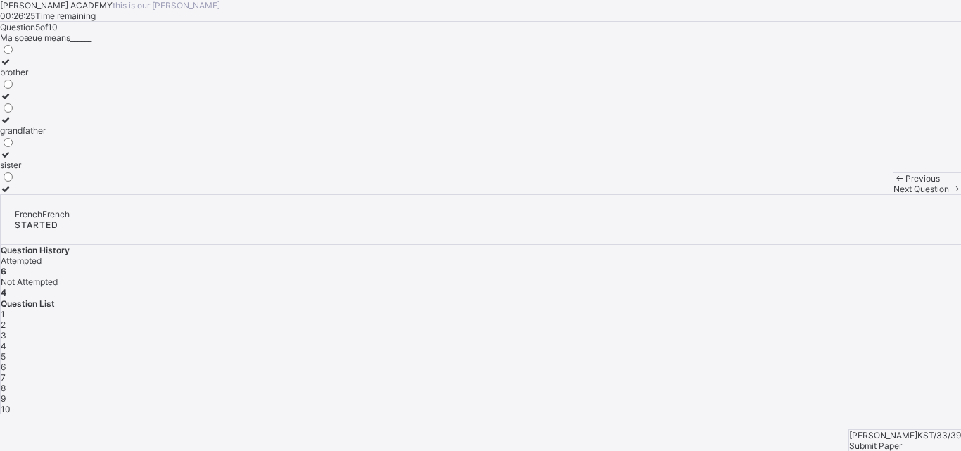
click at [241, 194] on div "brother grandfather sister" at bounding box center [480, 118] width 961 height 151
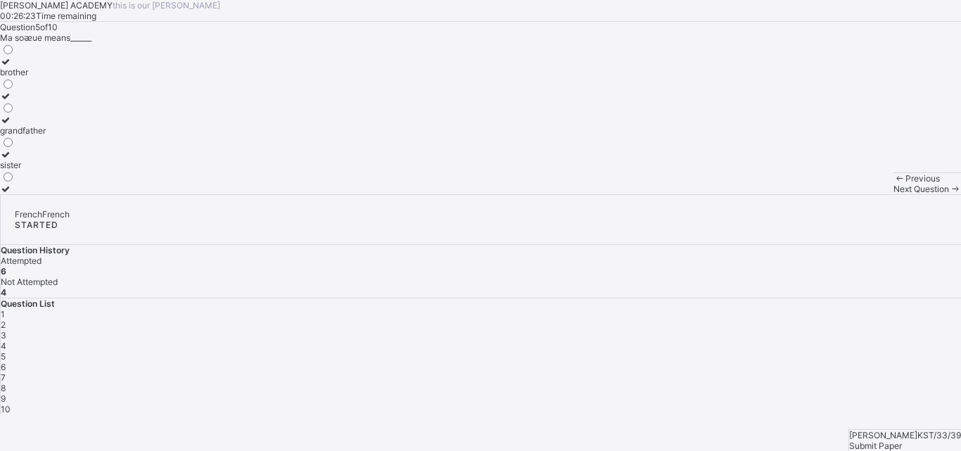
click at [241, 194] on div "brother grandfather sister" at bounding box center [480, 118] width 961 height 151
click at [894, 194] on span "Next Question" at bounding box center [922, 189] width 56 height 11
click at [294, 194] on div "Question 6 of 10 Mon pѐre means________ father sister mother" at bounding box center [480, 108] width 961 height 172
click at [293, 194] on div "Question 6 of 10 Mon pѐre means________ father sister mother" at bounding box center [480, 108] width 961 height 172
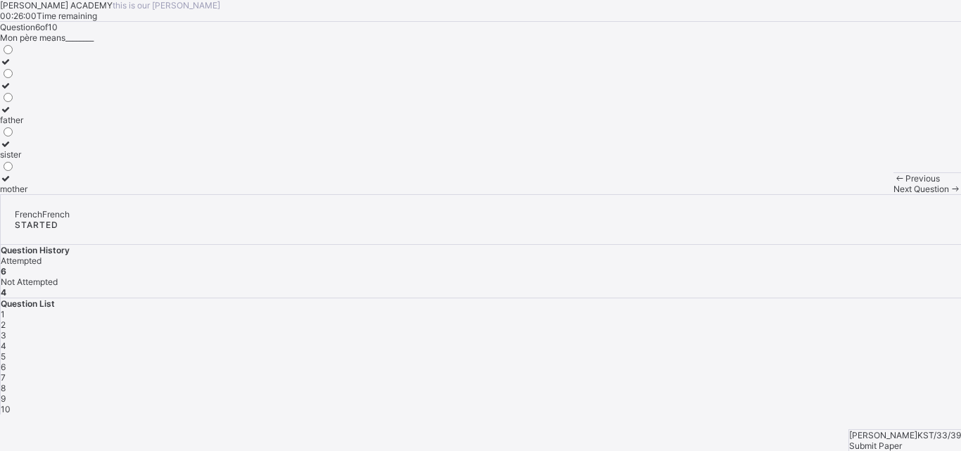
click at [216, 194] on div "father sister mother" at bounding box center [480, 118] width 961 height 151
click at [204, 194] on div "father sister mother" at bounding box center [480, 118] width 961 height 151
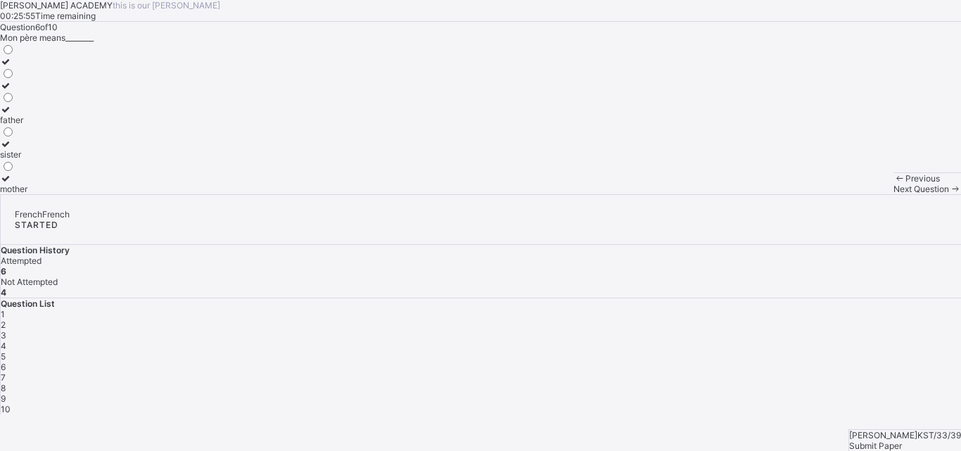
click at [193, 194] on div "father sister mother" at bounding box center [480, 118] width 961 height 151
click at [188, 194] on div "father sister mother" at bounding box center [480, 118] width 961 height 151
click at [184, 190] on div "father sister mother" at bounding box center [480, 118] width 961 height 151
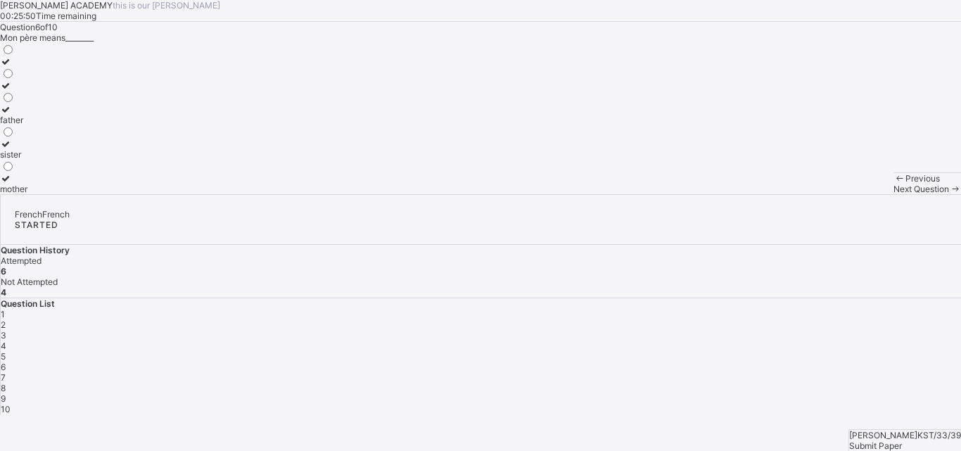
click at [184, 190] on div "father sister mother" at bounding box center [480, 118] width 961 height 151
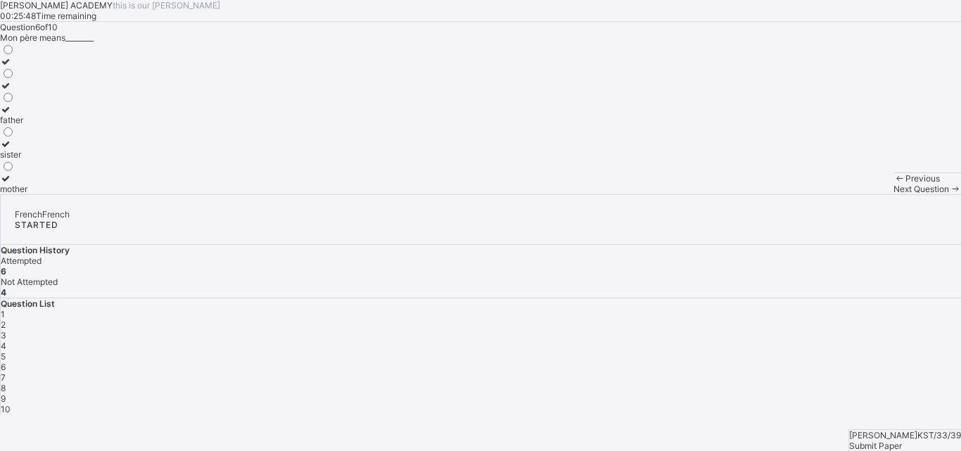
click at [184, 190] on div "father sister mother" at bounding box center [480, 118] width 961 height 151
click at [27, 125] on label "father" at bounding box center [13, 114] width 27 height 21
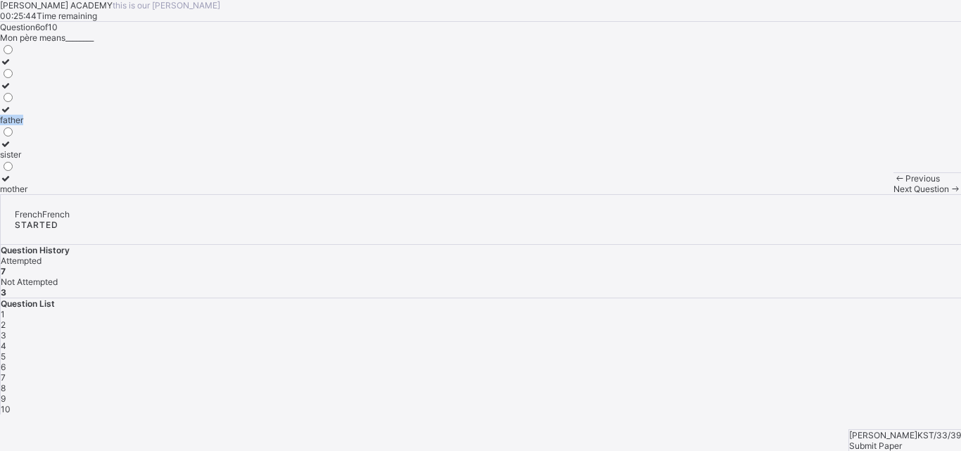
click at [27, 125] on label "father" at bounding box center [13, 114] width 27 height 21
click at [894, 194] on span "Next Question" at bounding box center [922, 189] width 56 height 11
click at [242, 194] on div "mother come sister" at bounding box center [480, 118] width 961 height 151
click at [201, 194] on div "mother come sister" at bounding box center [480, 118] width 961 height 151
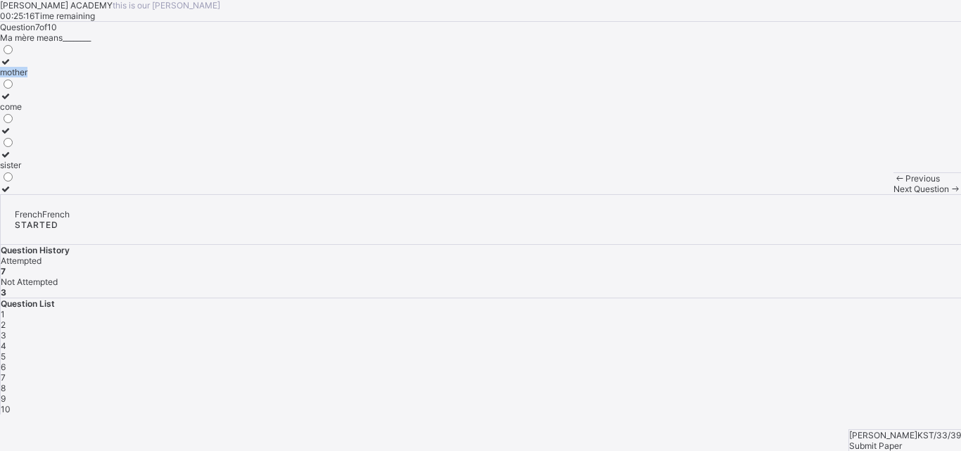
drag, startPoint x: 201, startPoint y: 206, endPoint x: 203, endPoint y: 215, distance: 9.3
click at [203, 194] on div "mother come sister" at bounding box center [480, 118] width 961 height 151
click at [192, 194] on div "mother come sister" at bounding box center [480, 118] width 961 height 151
click at [27, 136] on div at bounding box center [13, 136] width 27 height 0
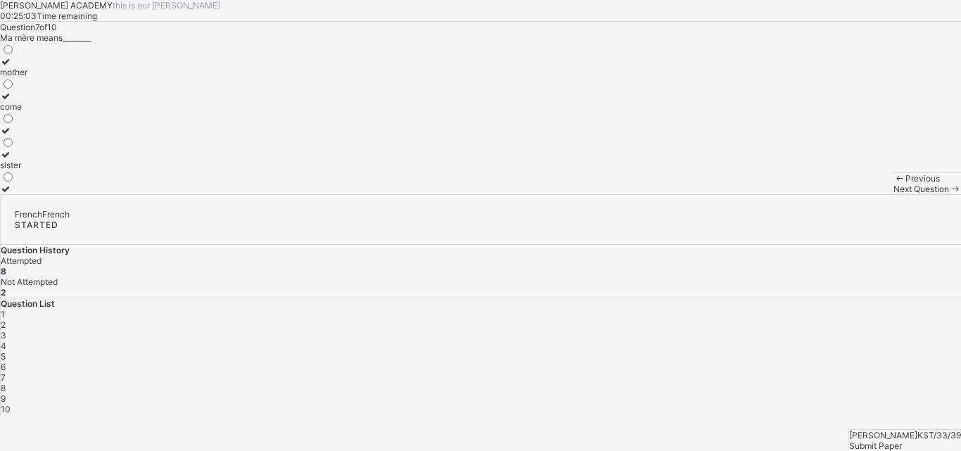
click at [894, 194] on span "Next Question" at bounding box center [922, 189] width 56 height 11
click at [197, 194] on div "see you see you [DATE] see you soon" at bounding box center [480, 118] width 961 height 151
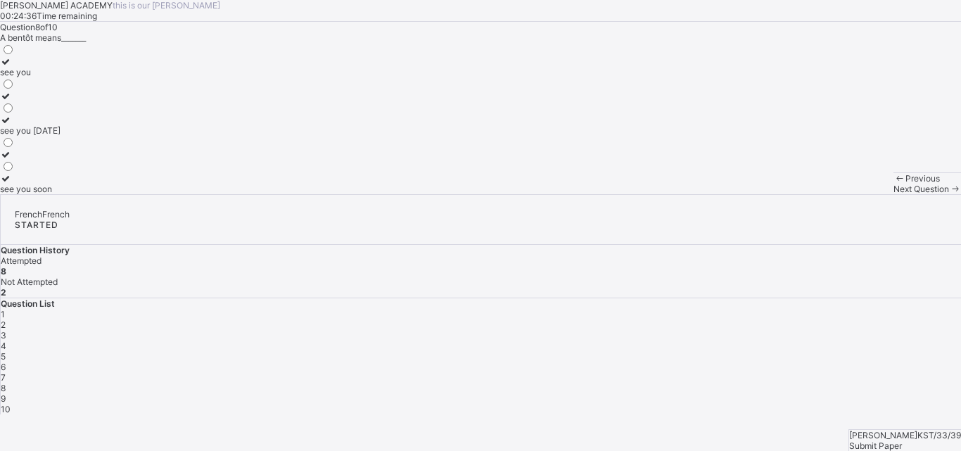
click at [191, 194] on div "see you see you [DATE] see you soon" at bounding box center [480, 118] width 961 height 151
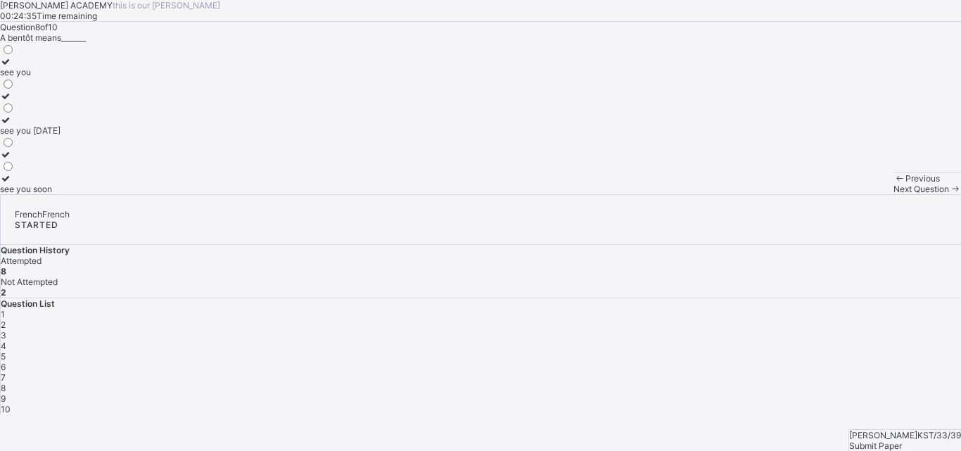
click at [191, 194] on div "see you see you [DATE] see you soon" at bounding box center [480, 118] width 961 height 151
click at [194, 190] on div "see you see you [DATE] see you soon" at bounding box center [480, 118] width 961 height 151
click at [61, 136] on label "see you [DATE]" at bounding box center [30, 125] width 61 height 21
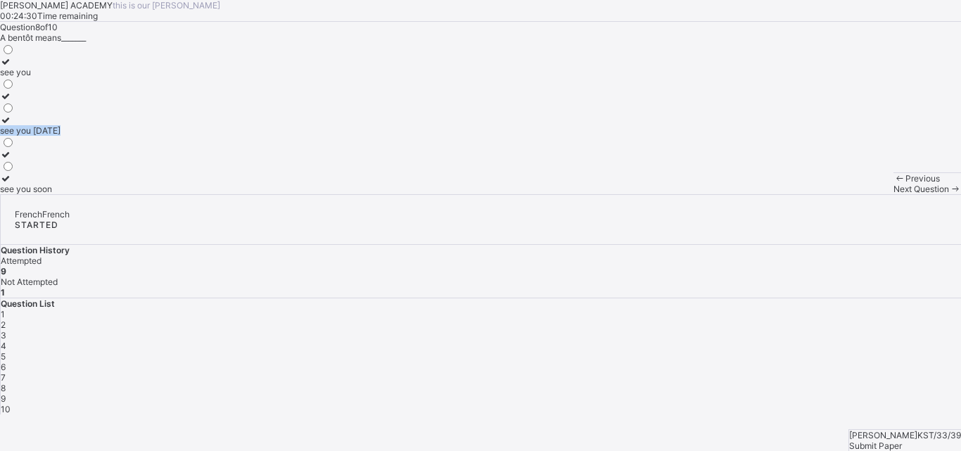
click at [61, 136] on label "see you [DATE]" at bounding box center [30, 125] width 61 height 21
click at [734, 309] on div "1 2 3 4 5 6 7 8 9 10" at bounding box center [481, 362] width 961 height 106
drag, startPoint x: 733, startPoint y: 305, endPoint x: 739, endPoint y: 310, distance: 7.5
click at [739, 310] on div "1 2 3 4 5 6 7 8 9 10" at bounding box center [481, 362] width 961 height 106
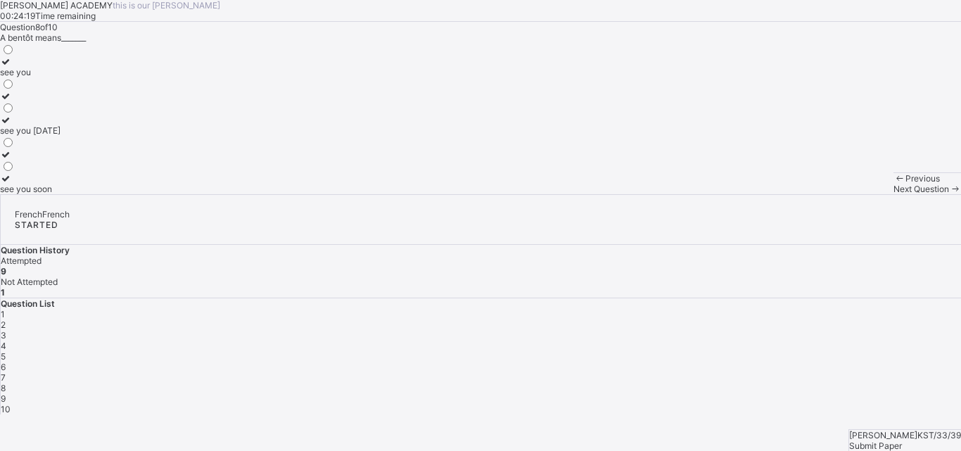
click at [6, 393] on span "9" at bounding box center [3, 398] width 5 height 11
click at [894, 194] on div "Previous Next Question" at bounding box center [928, 183] width 68 height 22
click at [61, 101] on div "sorry" at bounding box center [30, 96] width 61 height 11
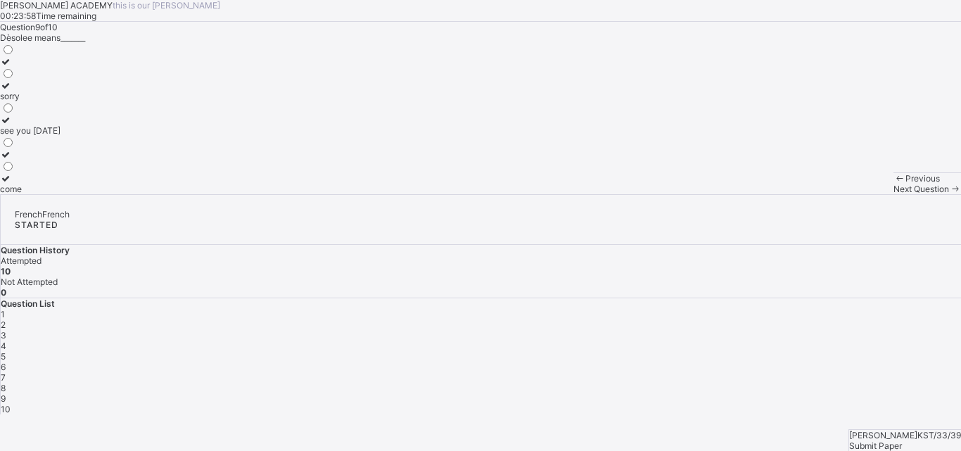
click at [918, 441] on div "Submit Paper" at bounding box center [905, 446] width 112 height 11
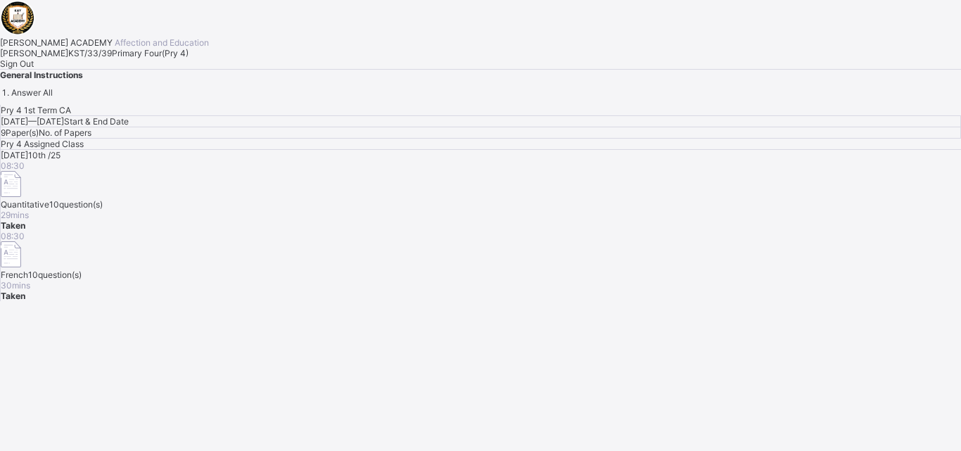
click at [0, 58] on span at bounding box center [0, 58] width 0 height 0
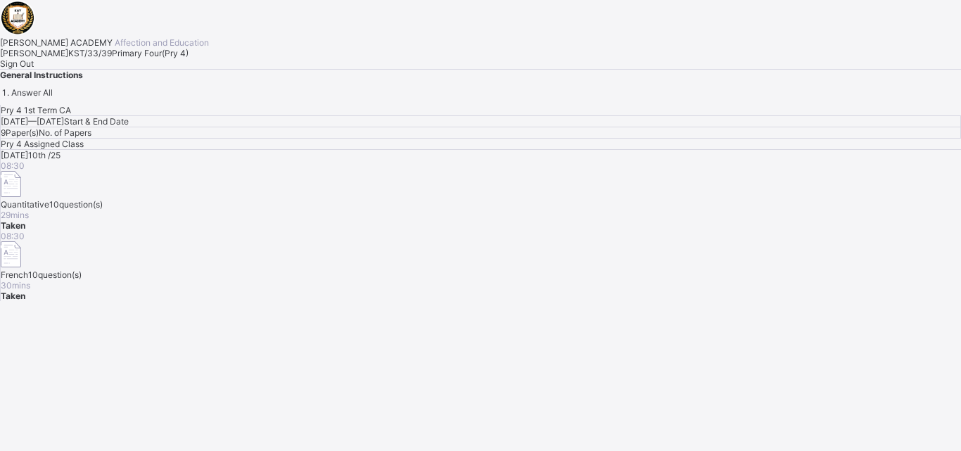
click at [0, 58] on span at bounding box center [0, 58] width 0 height 0
click at [34, 69] on span "Sign Out" at bounding box center [17, 63] width 34 height 11
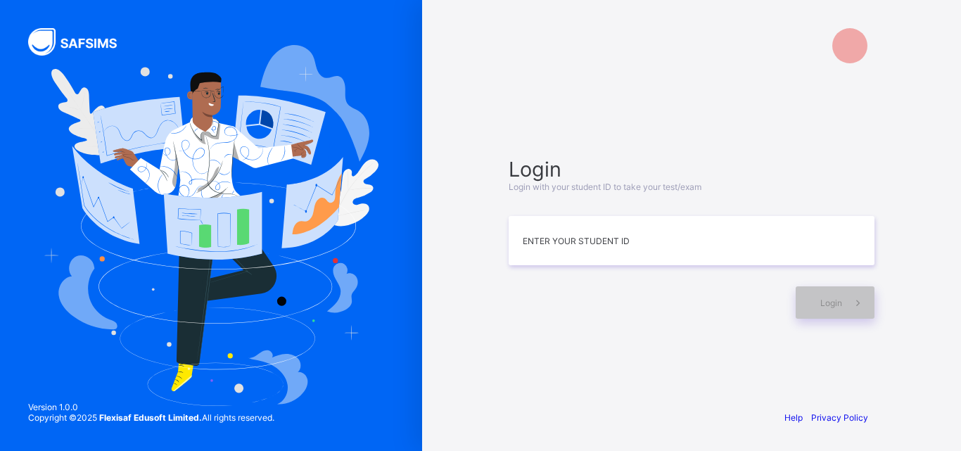
click at [177, 353] on img at bounding box center [211, 225] width 335 height 360
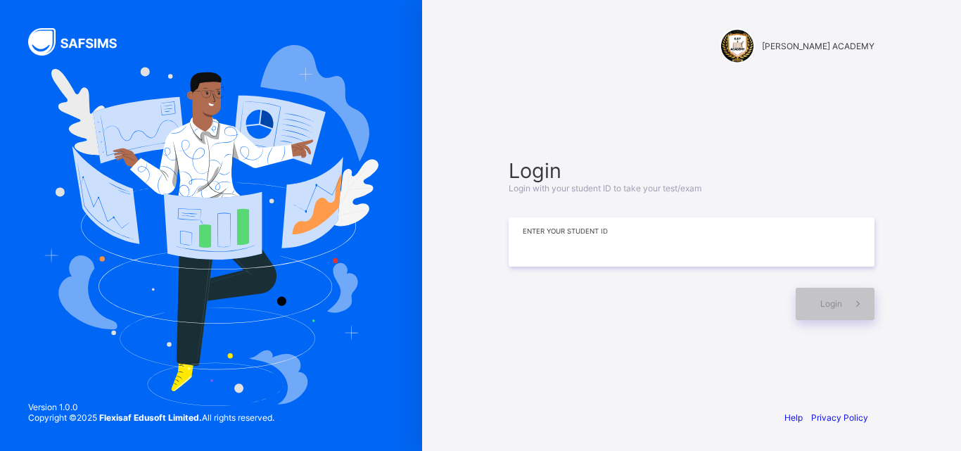
click at [571, 242] on input at bounding box center [692, 241] width 366 height 49
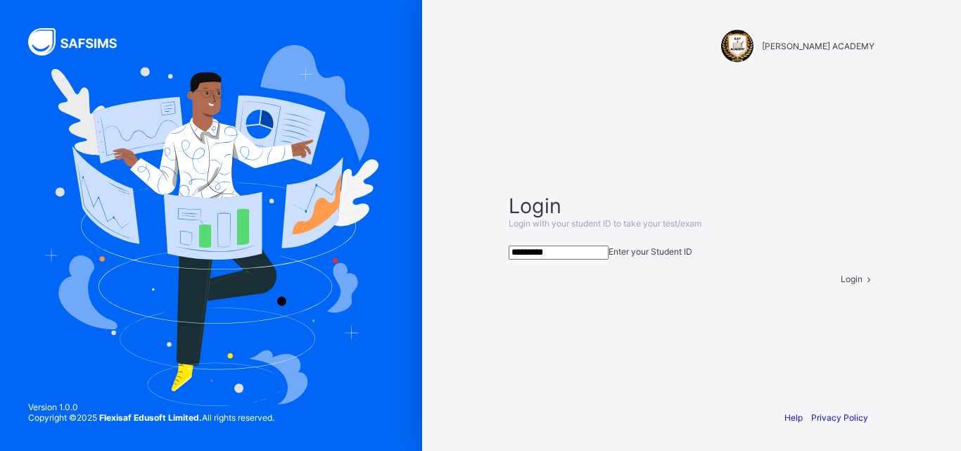
type input "*********"
click at [863, 284] on span at bounding box center [869, 279] width 12 height 11
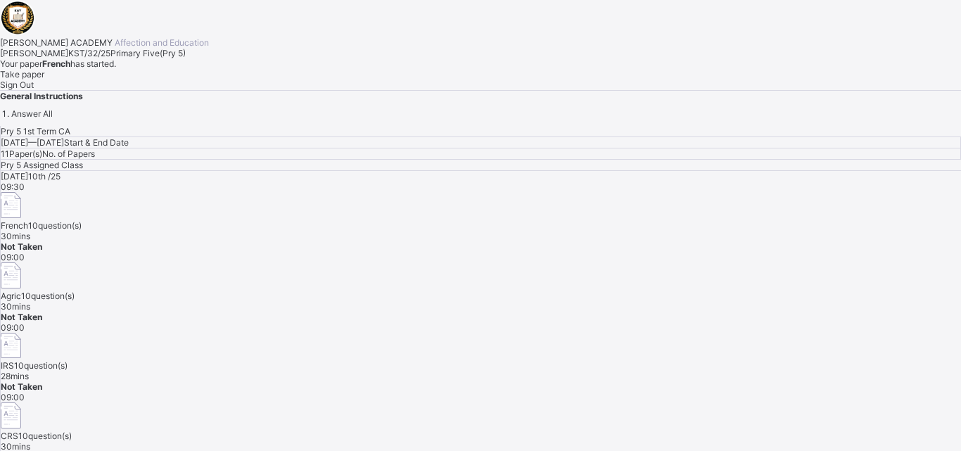
click at [44, 80] on span "Take paper" at bounding box center [22, 74] width 44 height 11
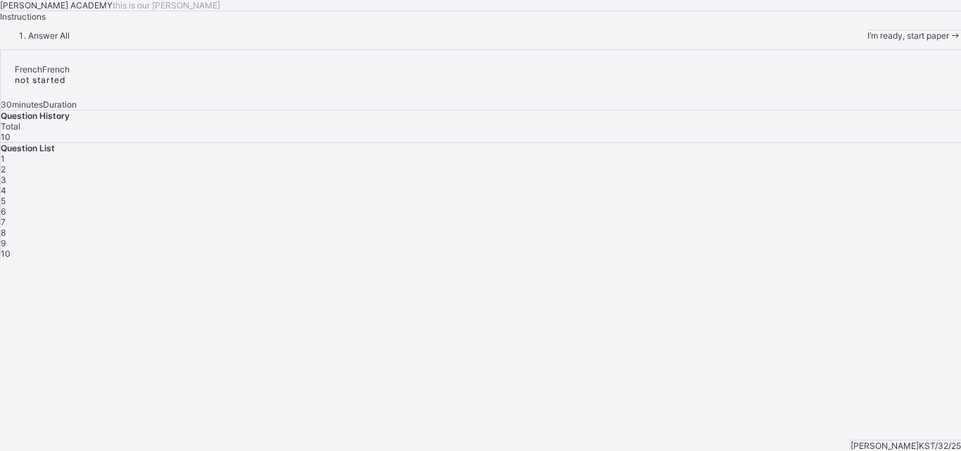
click at [868, 41] on span "I’m ready, start paper" at bounding box center [909, 35] width 82 height 11
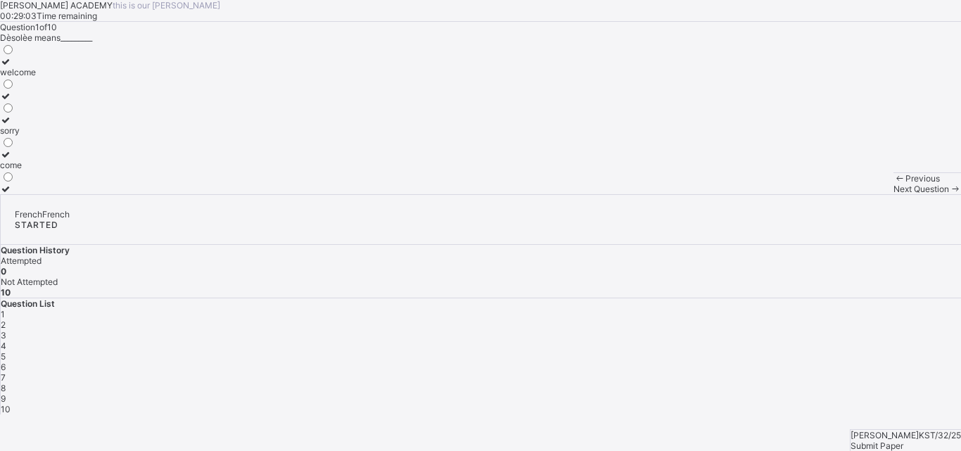
click at [36, 77] on label "welcome" at bounding box center [18, 66] width 36 height 21
click at [6, 320] on span "2" at bounding box center [3, 325] width 5 height 11
click at [87, 77] on label "Praia" at bounding box center [43, 66] width 87 height 21
click at [775, 330] on div "3" at bounding box center [481, 335] width 961 height 11
click at [87, 77] on label "Porto-NOVO" at bounding box center [43, 66] width 87 height 21
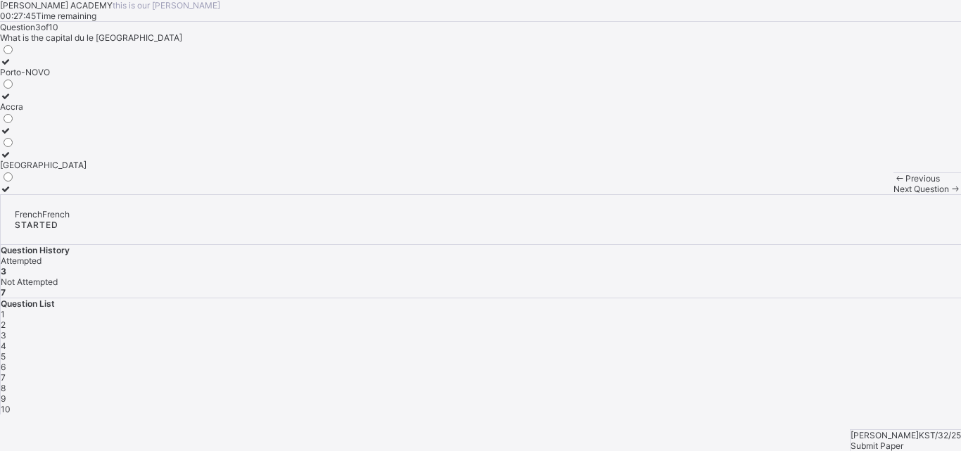
click at [6, 341] on span "4" at bounding box center [4, 346] width 6 height 11
click at [135, 77] on label "[PERSON_NAME] is sleeping" at bounding box center [67, 66] width 135 height 21
click at [6, 351] on span "5" at bounding box center [3, 356] width 5 height 11
click at [25, 101] on label "a bag" at bounding box center [12, 90] width 25 height 21
click at [886, 362] on div "6" at bounding box center [481, 367] width 961 height 11
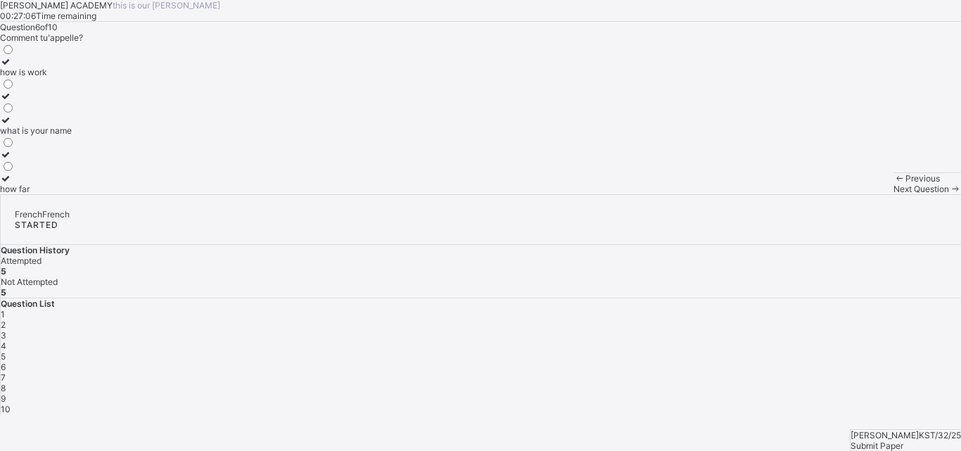
click at [72, 136] on div "what is your name" at bounding box center [36, 130] width 72 height 11
click at [6, 372] on span "7" at bounding box center [3, 377] width 5 height 11
click at [87, 160] on div "[GEOGRAPHIC_DATA]" at bounding box center [43, 154] width 87 height 11
click at [701, 383] on div "8" at bounding box center [481, 388] width 961 height 11
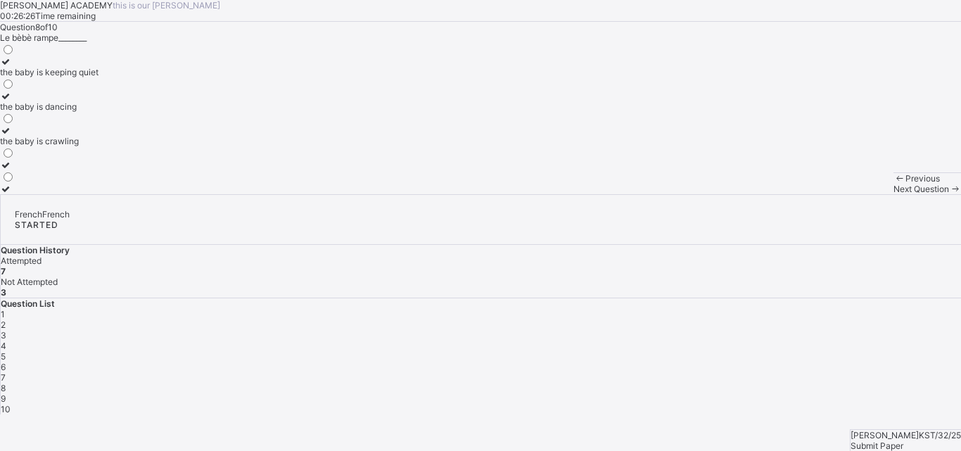
click at [99, 112] on div "the baby is dancing" at bounding box center [49, 106] width 99 height 11
click at [6, 393] on span "9" at bounding box center [3, 398] width 5 height 11
click at [63, 77] on label "Serah is praying" at bounding box center [31, 66] width 63 height 21
click at [11, 404] on span "10" at bounding box center [6, 409] width 10 height 11
click at [22, 136] on label "ruler" at bounding box center [11, 125] width 22 height 21
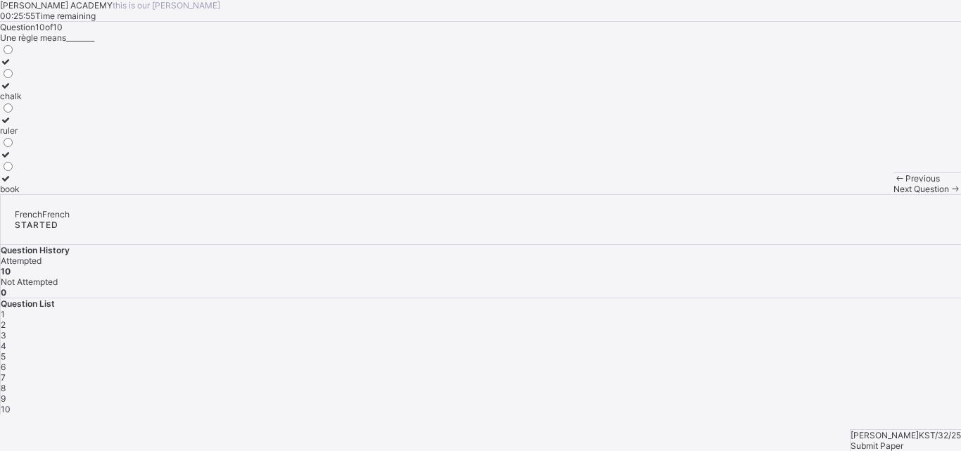
click at [887, 441] on span "Submit Paper" at bounding box center [877, 446] width 53 height 11
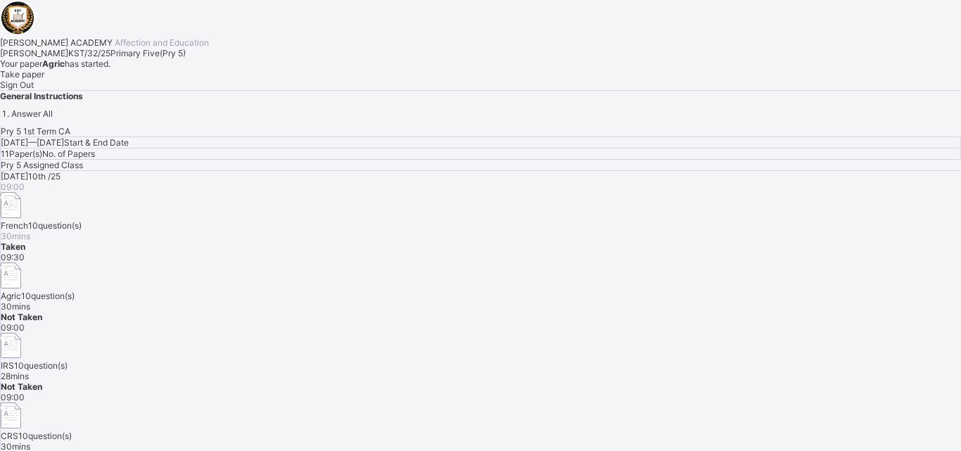
click at [44, 80] on span "Take paper" at bounding box center [22, 74] width 44 height 11
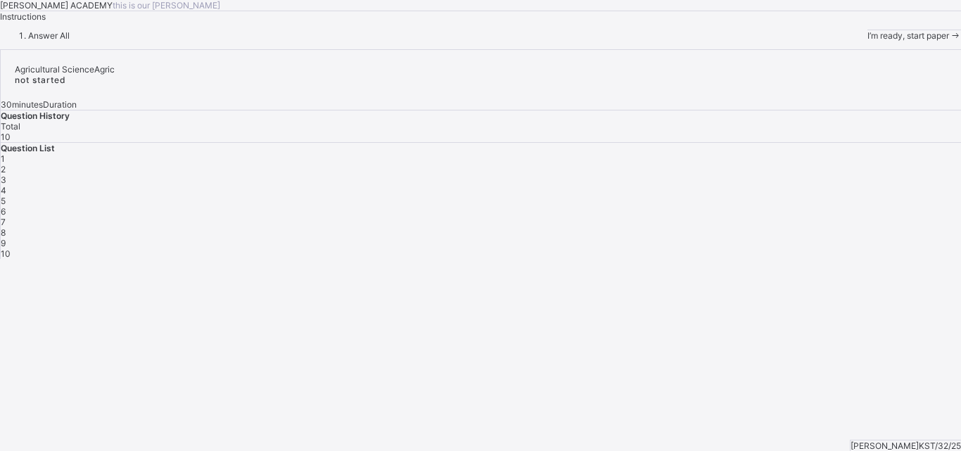
click at [868, 41] on span "I’m ready, start paper" at bounding box center [909, 35] width 82 height 11
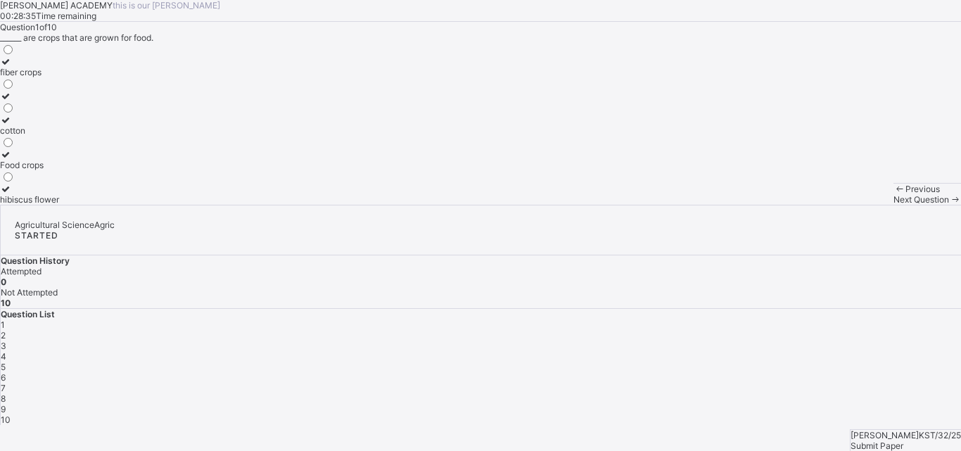
click at [59, 170] on div "Food crops" at bounding box center [29, 165] width 59 height 11
click at [745, 309] on div "Question List 1 2 3 4 5 6 7 8 9 10" at bounding box center [481, 367] width 961 height 116
click at [6, 330] on span "2" at bounding box center [3, 335] width 5 height 11
click at [20, 77] on div "two" at bounding box center [10, 72] width 20 height 11
click at [6, 341] on span "3" at bounding box center [4, 346] width 6 height 11
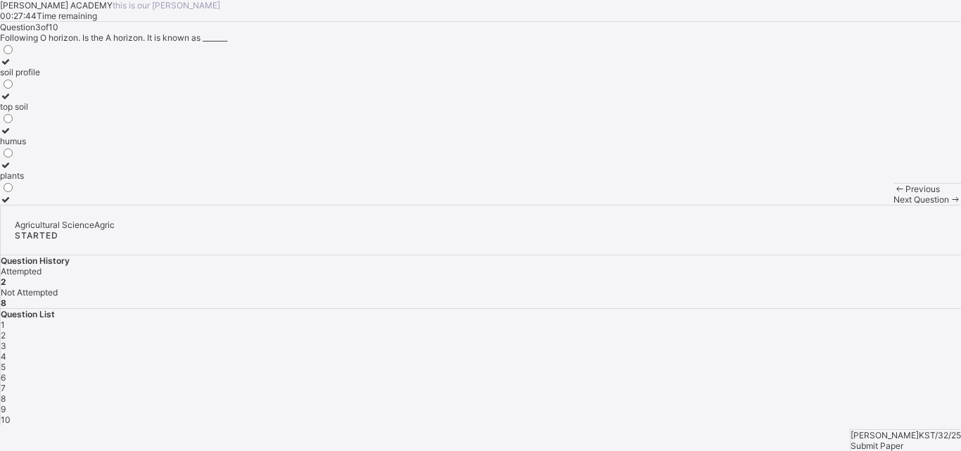
click at [6, 341] on span "3" at bounding box center [4, 346] width 6 height 11
click at [40, 112] on label "top soil" at bounding box center [20, 101] width 40 height 21
click at [812, 351] on div "4" at bounding box center [481, 356] width 961 height 11
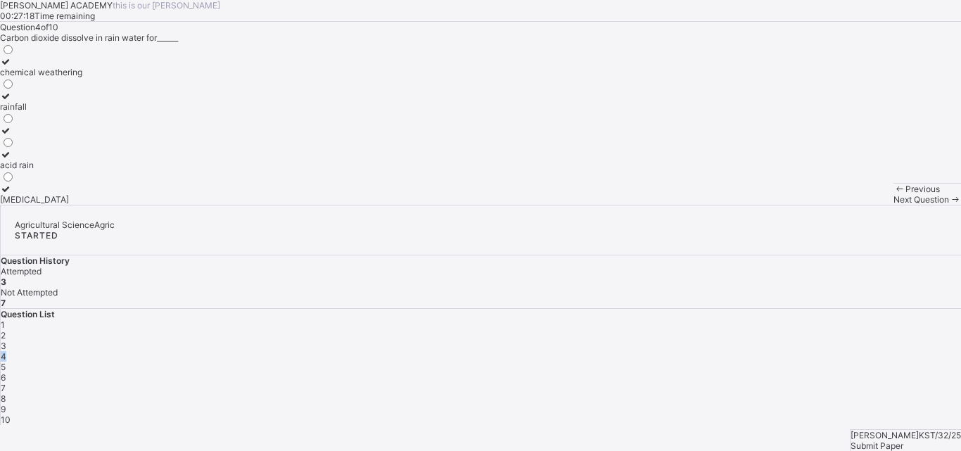
click at [812, 351] on div "4" at bounding box center [481, 356] width 961 height 11
click at [82, 205] on div "[MEDICAL_DATA]" at bounding box center [41, 199] width 82 height 11
click at [849, 362] on div "5" at bounding box center [481, 367] width 961 height 11
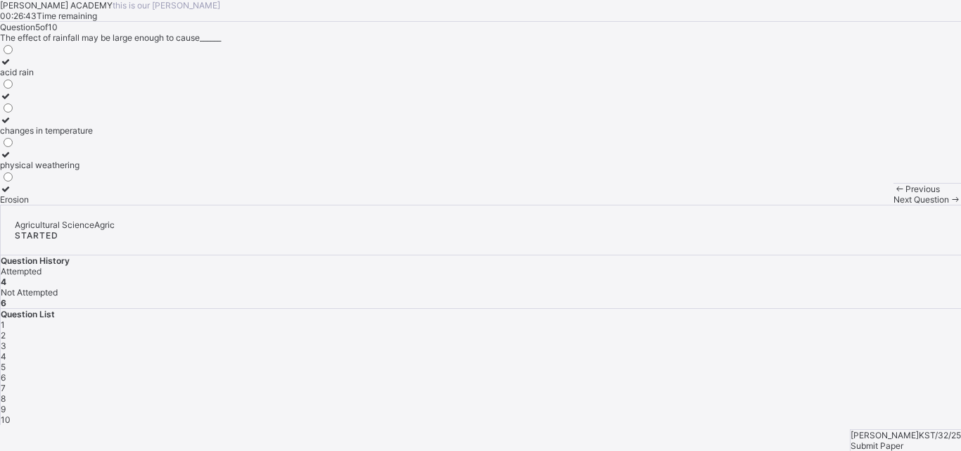
click at [93, 194] on div at bounding box center [46, 189] width 93 height 11
click at [6, 372] on span "6" at bounding box center [3, 377] width 5 height 11
click at [93, 136] on div "chemical weathering" at bounding box center [46, 130] width 93 height 11
click at [922, 383] on div "7" at bounding box center [481, 388] width 961 height 11
click at [6, 372] on span "6" at bounding box center [3, 377] width 5 height 11
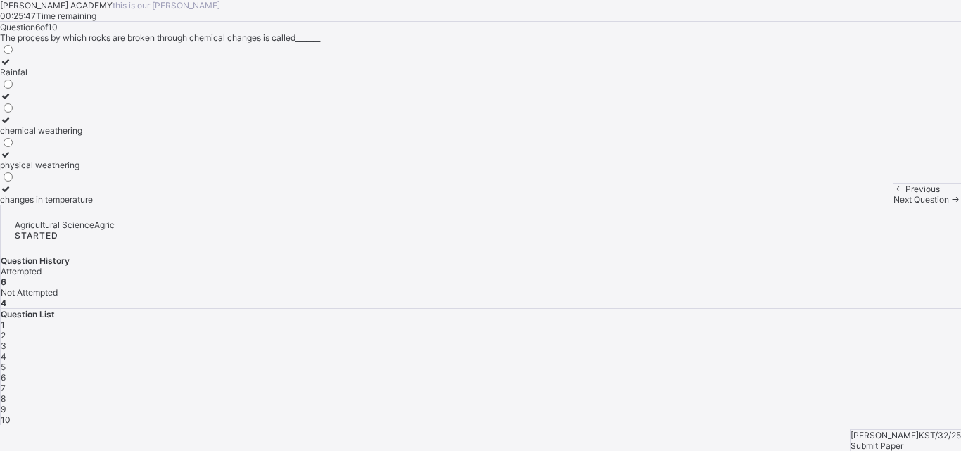
click at [6, 372] on span "6" at bounding box center [3, 377] width 5 height 11
click at [940, 320] on div "1 2 3 4 5 6 7 8 9 10" at bounding box center [481, 373] width 961 height 106
click at [6, 372] on span "6" at bounding box center [3, 377] width 5 height 11
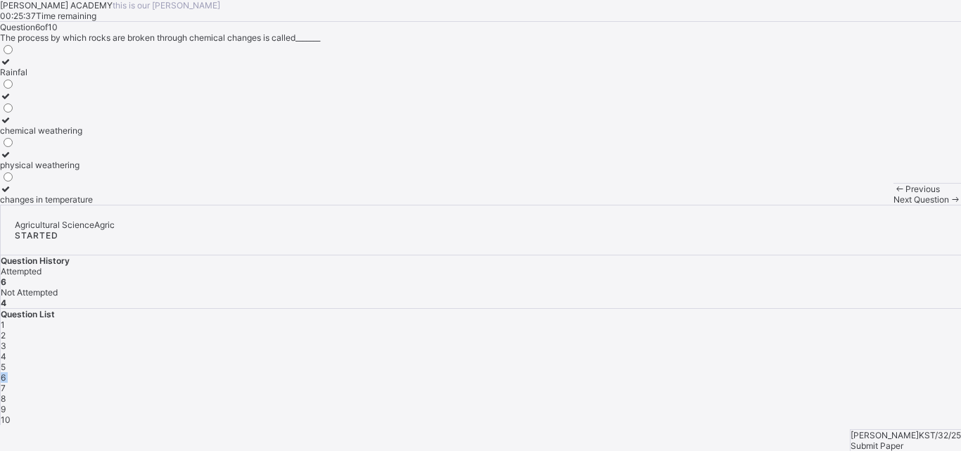
click at [6, 372] on span "6" at bounding box center [3, 377] width 5 height 11
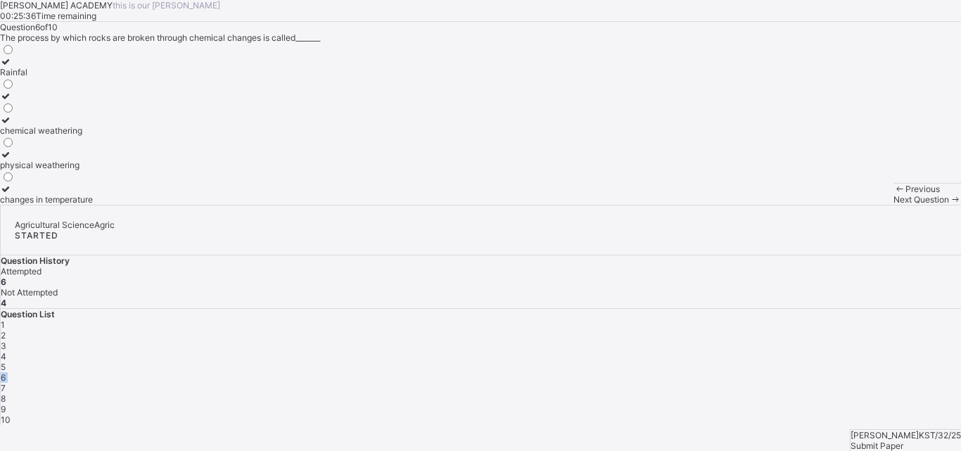
click at [6, 372] on span "6" at bounding box center [3, 377] width 5 height 11
click at [6, 383] on span "7" at bounding box center [3, 388] width 5 height 11
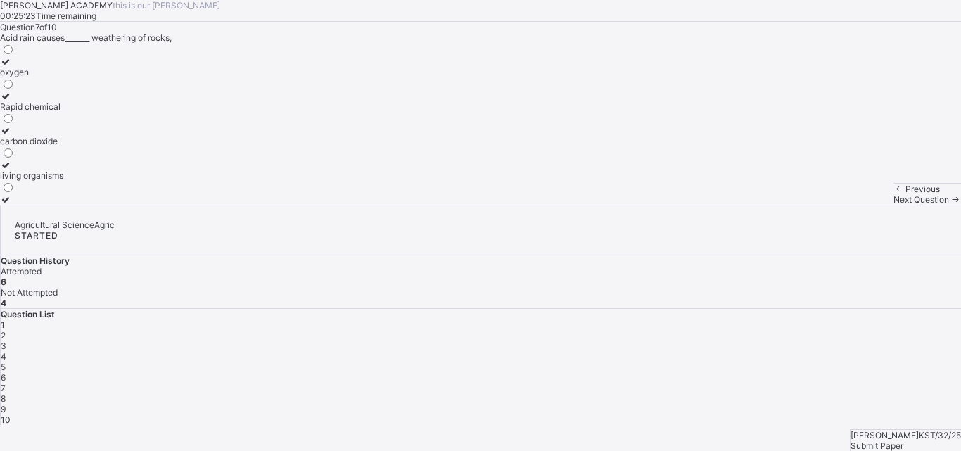
click at [63, 146] on label "carbon dioxide" at bounding box center [31, 135] width 63 height 21
click at [700, 393] on div "8" at bounding box center [481, 398] width 961 height 11
click at [42, 101] on div "Soil profile" at bounding box center [21, 96] width 42 height 11
click at [737, 404] on div "9" at bounding box center [481, 409] width 961 height 11
click at [106, 146] on div "plants and animals" at bounding box center [53, 141] width 106 height 11
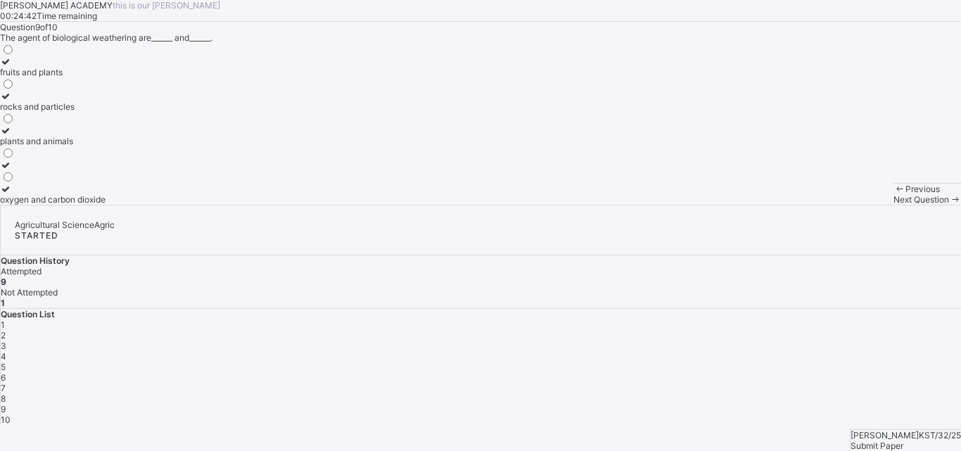
click at [11, 415] on span "10" at bounding box center [6, 420] width 10 height 11
click at [62, 77] on div "Monocotyledon" at bounding box center [31, 72] width 62 height 11
click at [892, 441] on div "Submit Paper" at bounding box center [906, 446] width 110 height 11
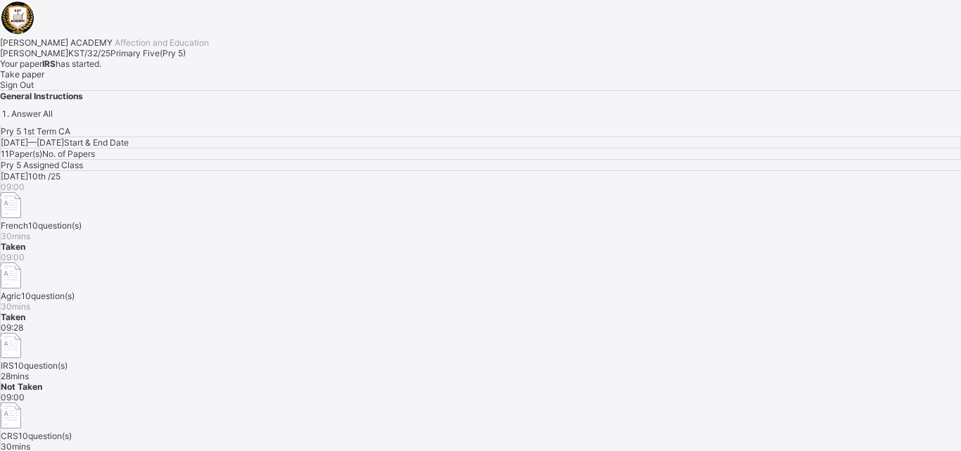
click at [44, 80] on span "Take paper" at bounding box center [22, 74] width 44 height 11
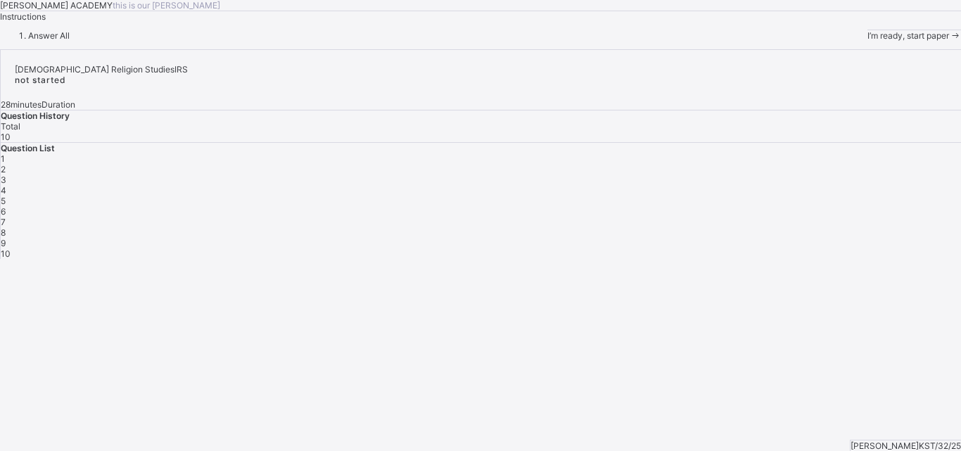
click at [868, 41] on span "I’m ready, start paper" at bounding box center [909, 35] width 82 height 11
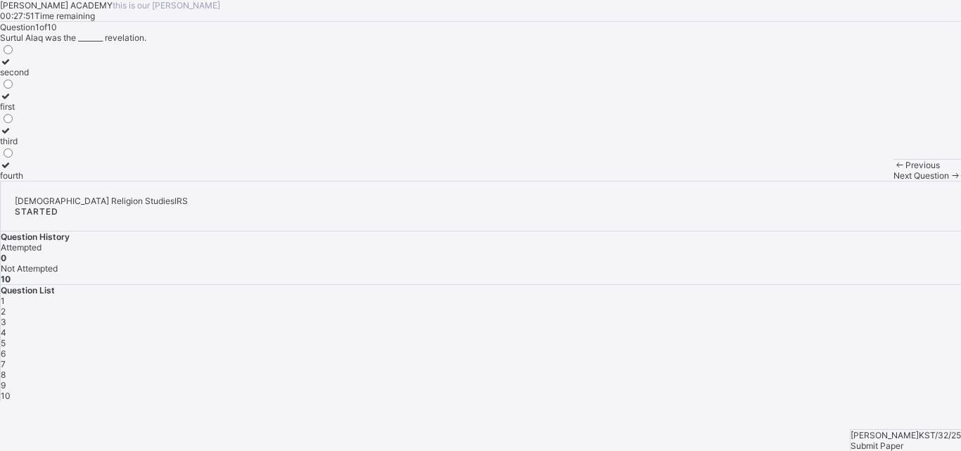
click at [29, 112] on div "first" at bounding box center [14, 106] width 29 height 11
click at [741, 306] on div "2" at bounding box center [481, 311] width 961 height 11
click at [92, 146] on label "reading and knowledge" at bounding box center [46, 135] width 92 height 21
click at [778, 317] on div "3" at bounding box center [481, 322] width 961 height 11
click at [15, 77] on label "20" at bounding box center [7, 66] width 15 height 21
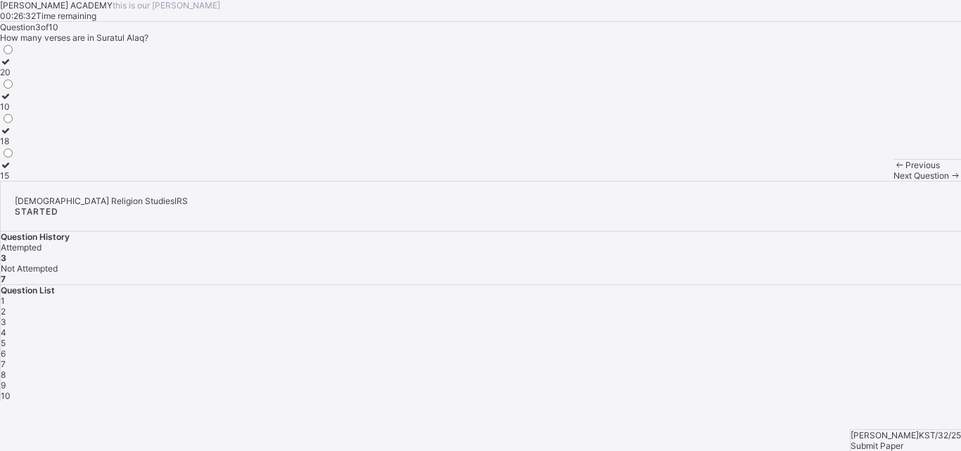
click at [6, 327] on span "4" at bounding box center [4, 332] width 6 height 11
click at [94, 146] on label "[DEMOGRAPHIC_DATA]" at bounding box center [47, 135] width 94 height 21
click at [6, 338] on span "5" at bounding box center [3, 343] width 5 height 11
click at [82, 146] on div "full body ritual bath" at bounding box center [41, 141] width 82 height 11
click at [6, 348] on span "6" at bounding box center [3, 353] width 5 height 11
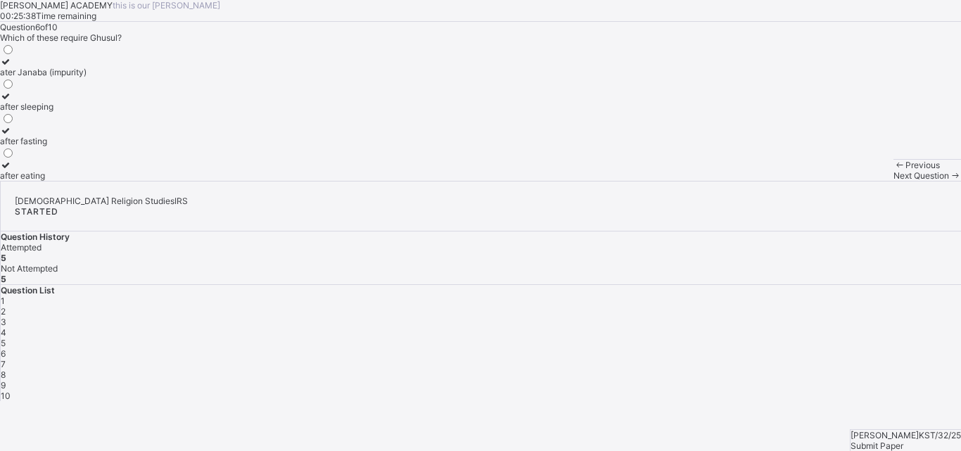
click at [87, 77] on div "ater Janaba (impurity)" at bounding box center [43, 72] width 87 height 11
click at [6, 359] on span "7" at bounding box center [3, 364] width 5 height 11
click at [94, 146] on div "washing the entire body" at bounding box center [47, 141] width 94 height 11
click at [6, 369] on span "8" at bounding box center [3, 374] width 5 height 11
click at [51, 181] on div "janaba" at bounding box center [25, 175] width 51 height 11
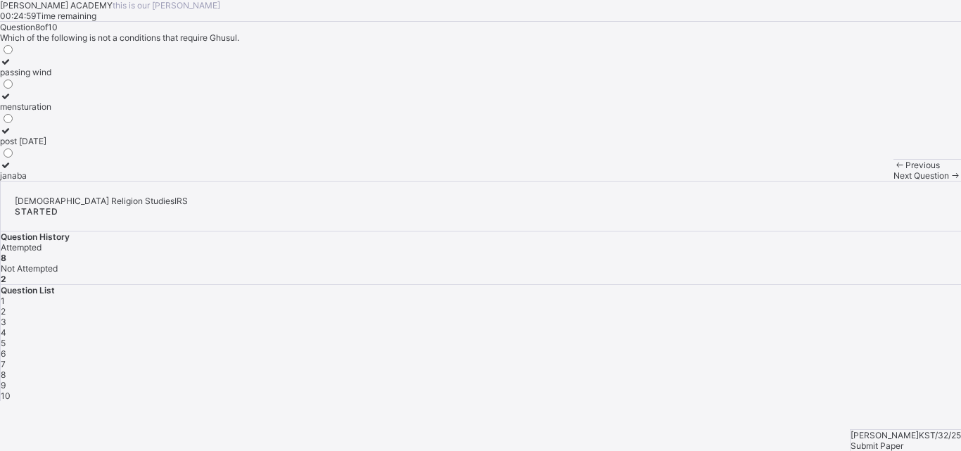
click at [745, 380] on div "9" at bounding box center [481, 385] width 961 height 11
click at [68, 146] on div "[PERSON_NAME]" at bounding box center [34, 141] width 68 height 11
click at [11, 391] on span "10" at bounding box center [6, 396] width 10 height 11
click at [94, 112] on div "[DEMOGRAPHIC_DATA]" at bounding box center [47, 106] width 94 height 11
click at [904, 441] on div "Submit Paper" at bounding box center [906, 446] width 110 height 11
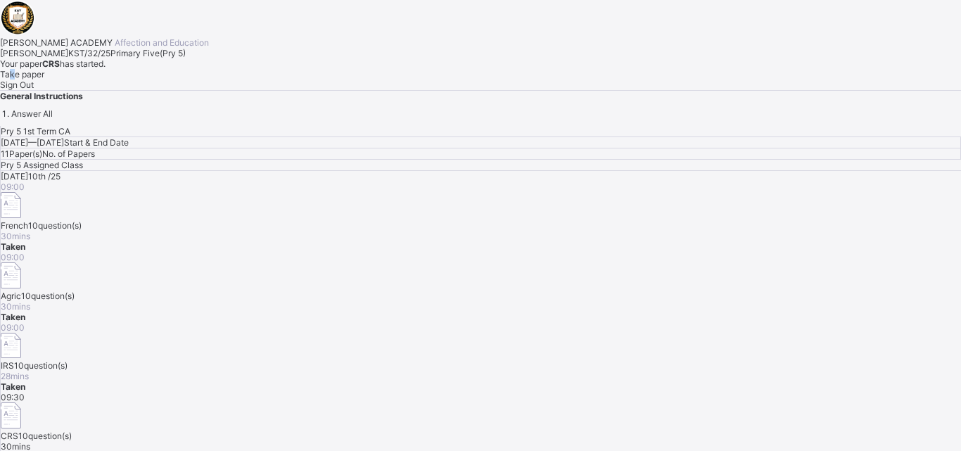
click at [44, 80] on span "Take paper" at bounding box center [22, 74] width 44 height 11
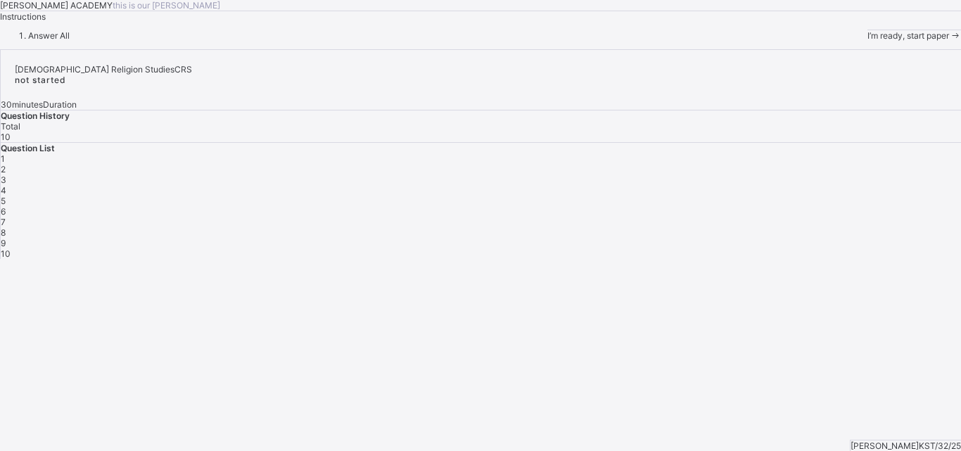
click at [868, 41] on span "I’m ready, start paper" at bounding box center [909, 35] width 82 height 11
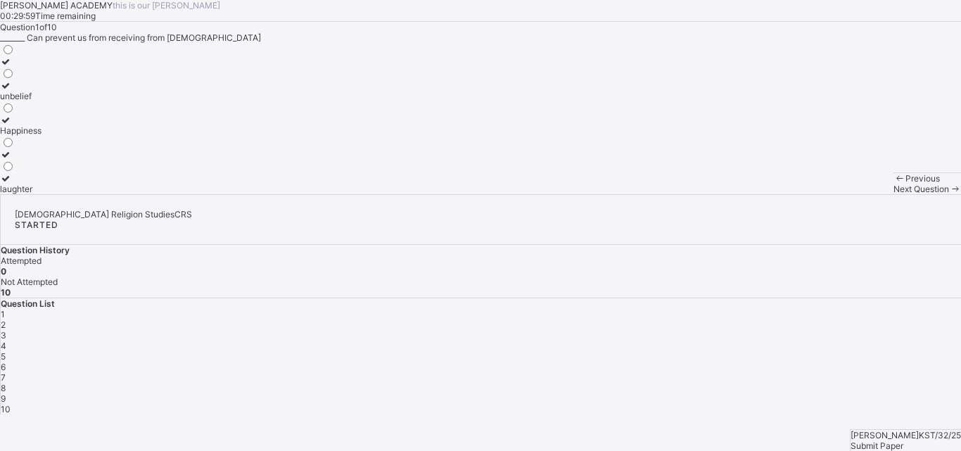
click at [901, 441] on span "Submit Paper" at bounding box center [877, 446] width 53 height 11
drag, startPoint x: 526, startPoint y: 377, endPoint x: 523, endPoint y: 362, distance: 14.5
